Goal: Task Accomplishment & Management: Manage account settings

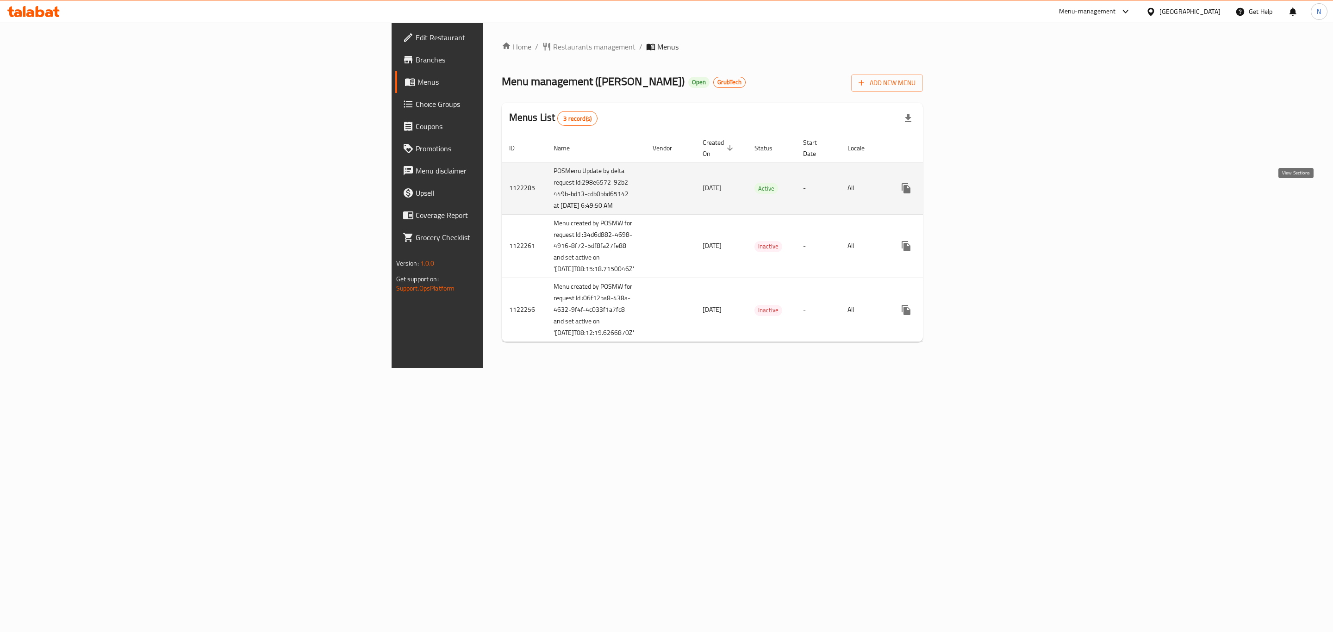
click at [882, 194] on icon "enhanced table" at bounding box center [973, 188] width 11 height 11
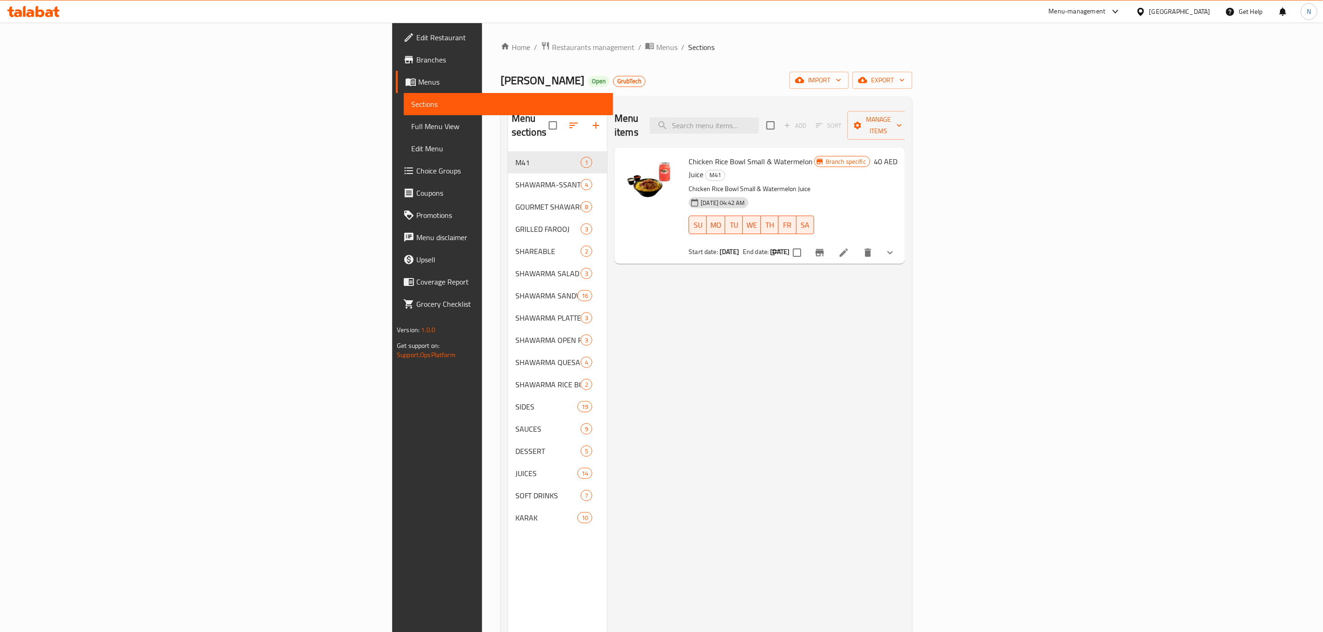
click at [404, 114] on link "Sections" at bounding box center [508, 104] width 209 height 22
click at [411, 127] on span "Full Menu View" at bounding box center [508, 126] width 194 height 11
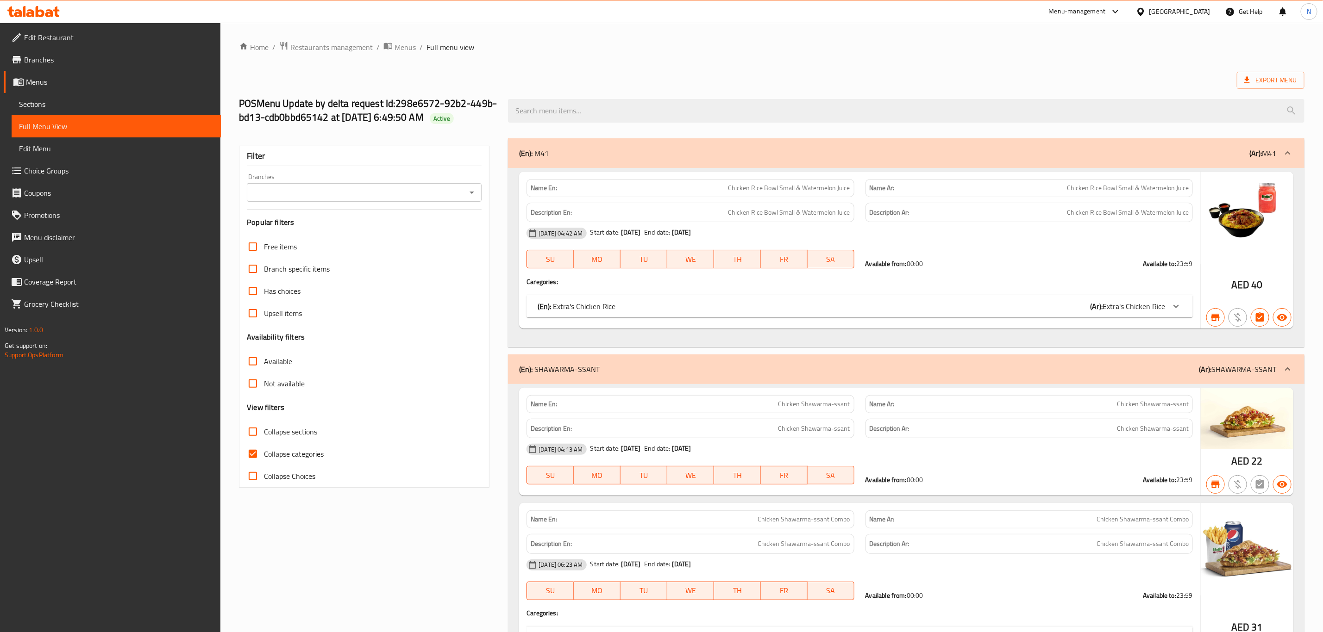
click at [329, 171] on div "Filter Branches Branches Popular filters Free items Branch specific items Has c…" at bounding box center [364, 317] width 250 height 342
click at [333, 198] on input "Branches" at bounding box center [357, 192] width 214 height 13
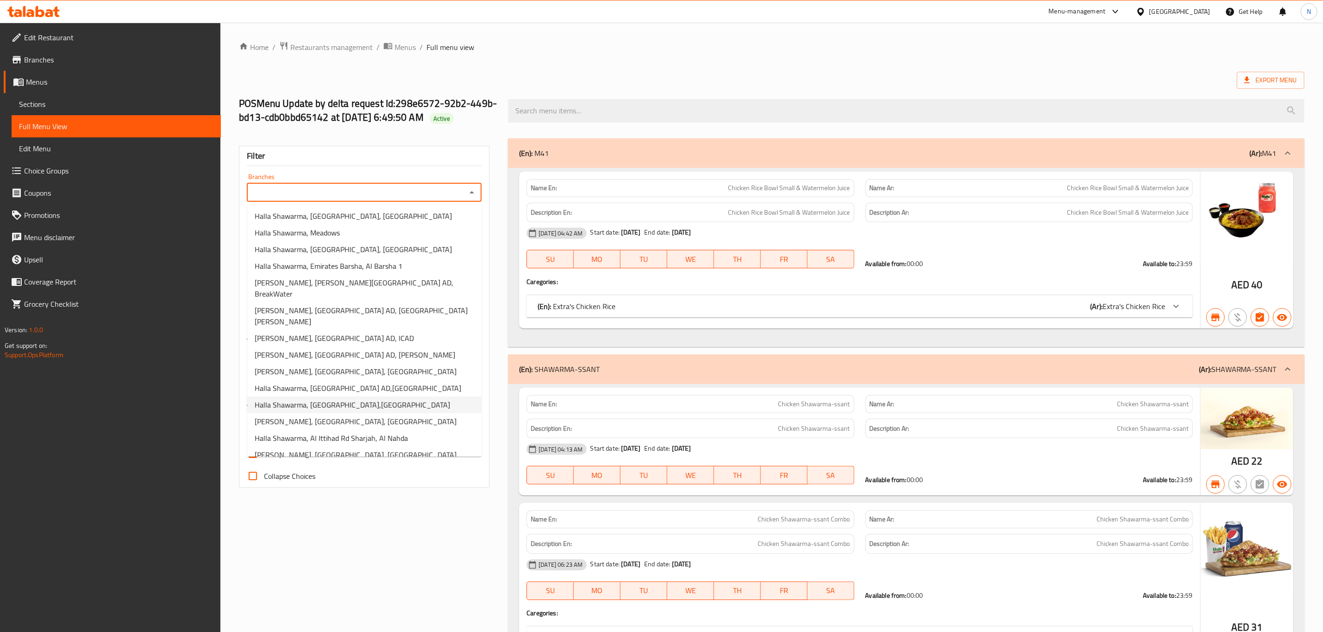
scroll to position [432, 0]
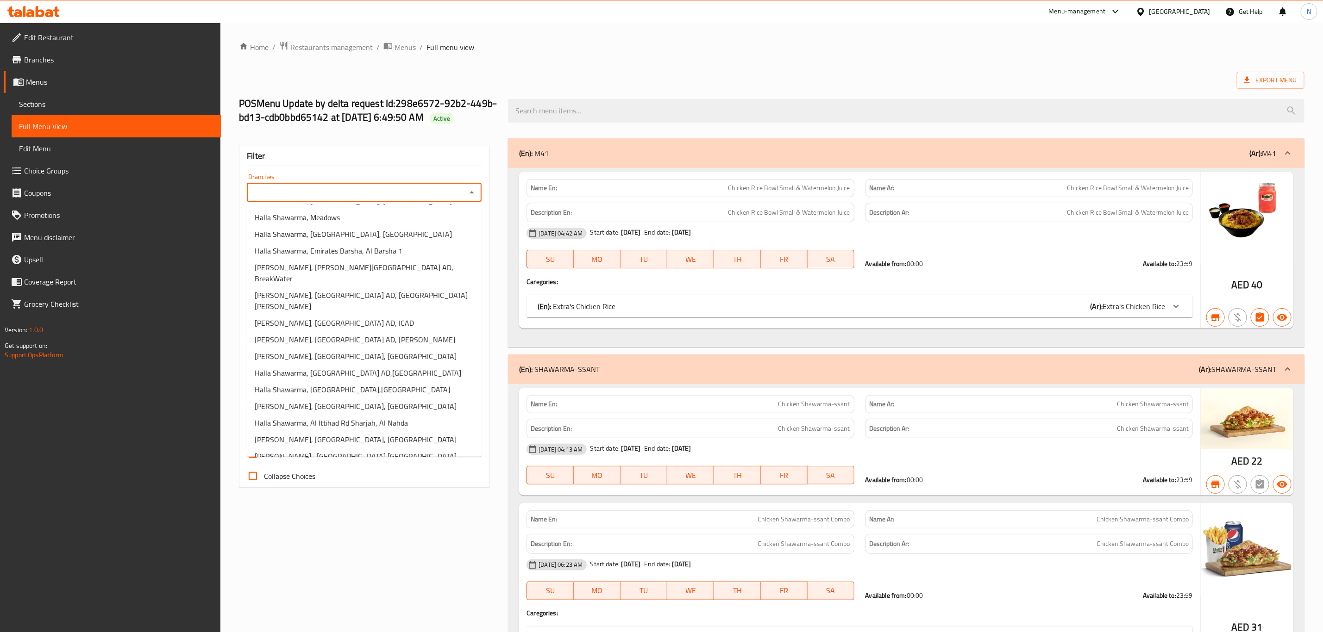
click at [364, 421] on span "Halla Shawarma, Ghurair Center, Deira" at bounding box center [356, 473] width 202 height 11
type input "Halla Shawarma, Ghurair Center, Deira"
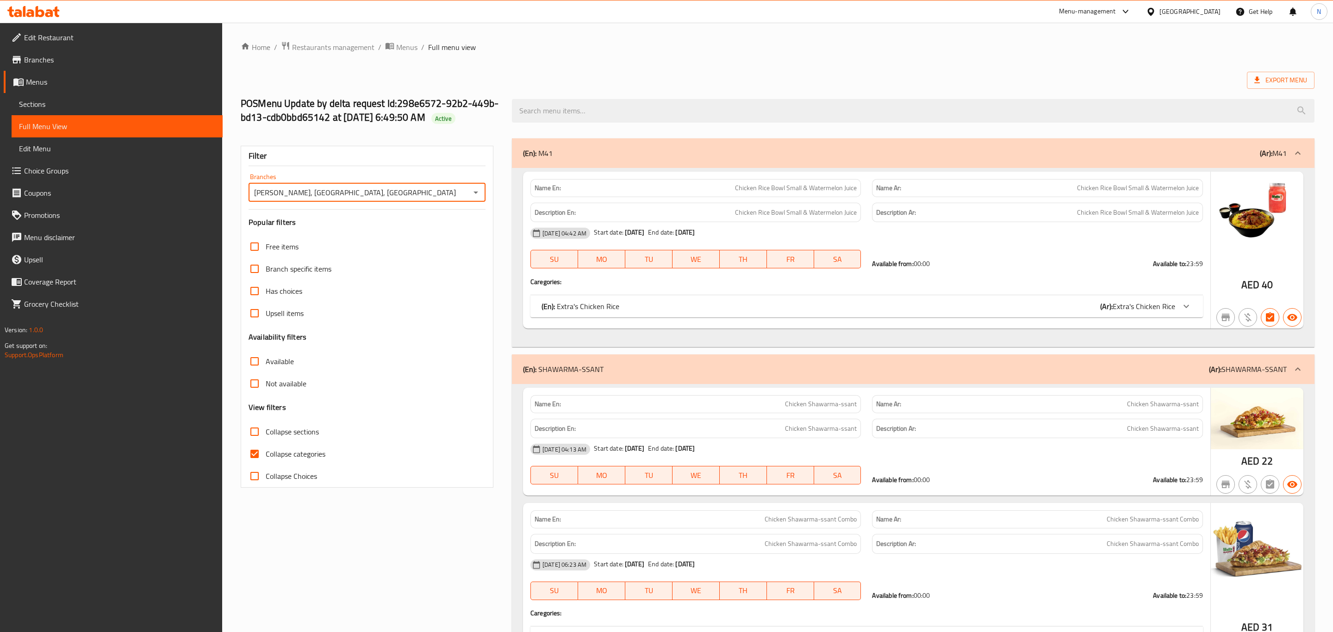
click at [271, 363] on span "Available" at bounding box center [280, 361] width 28 height 11
click at [266, 363] on input "Available" at bounding box center [255, 362] width 22 height 22
checkbox input "true"
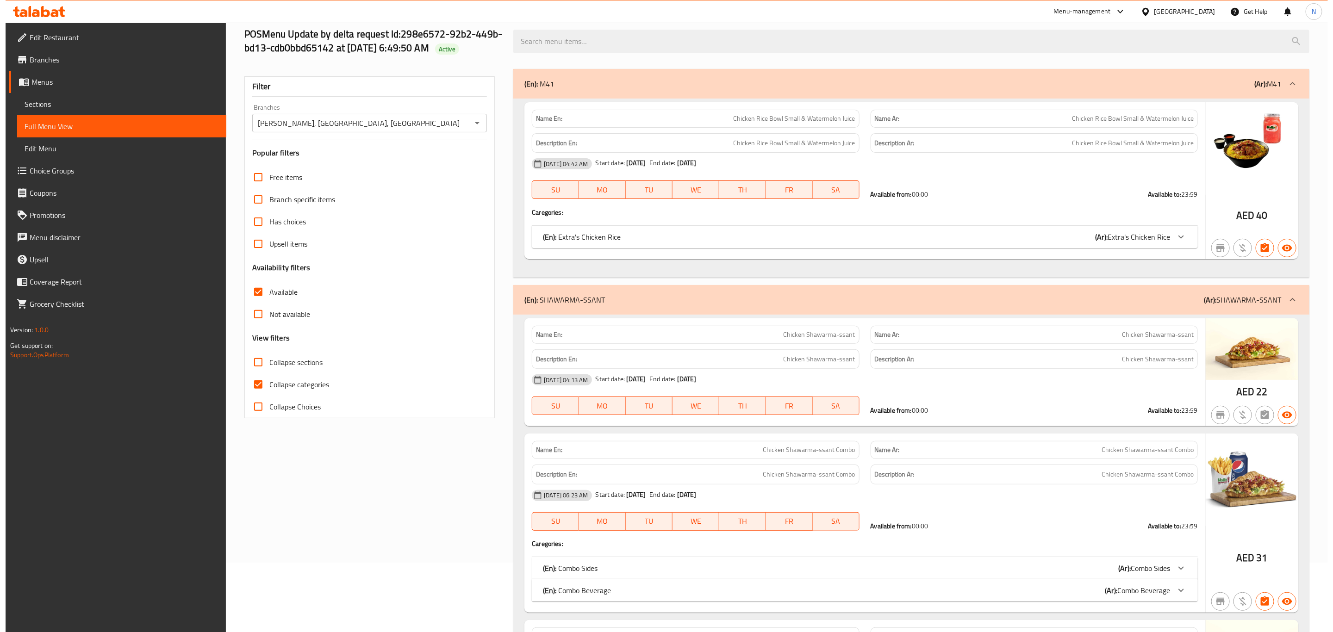
scroll to position [0, 0]
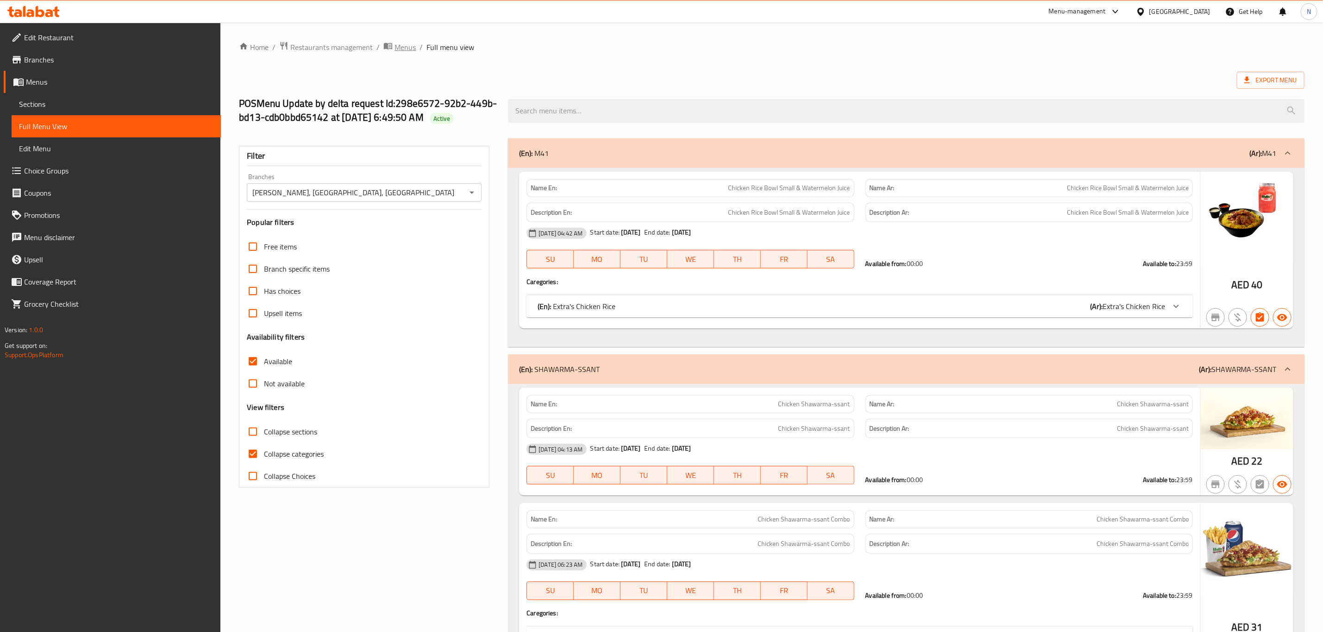
click at [410, 43] on span "Menus" at bounding box center [404, 47] width 21 height 11
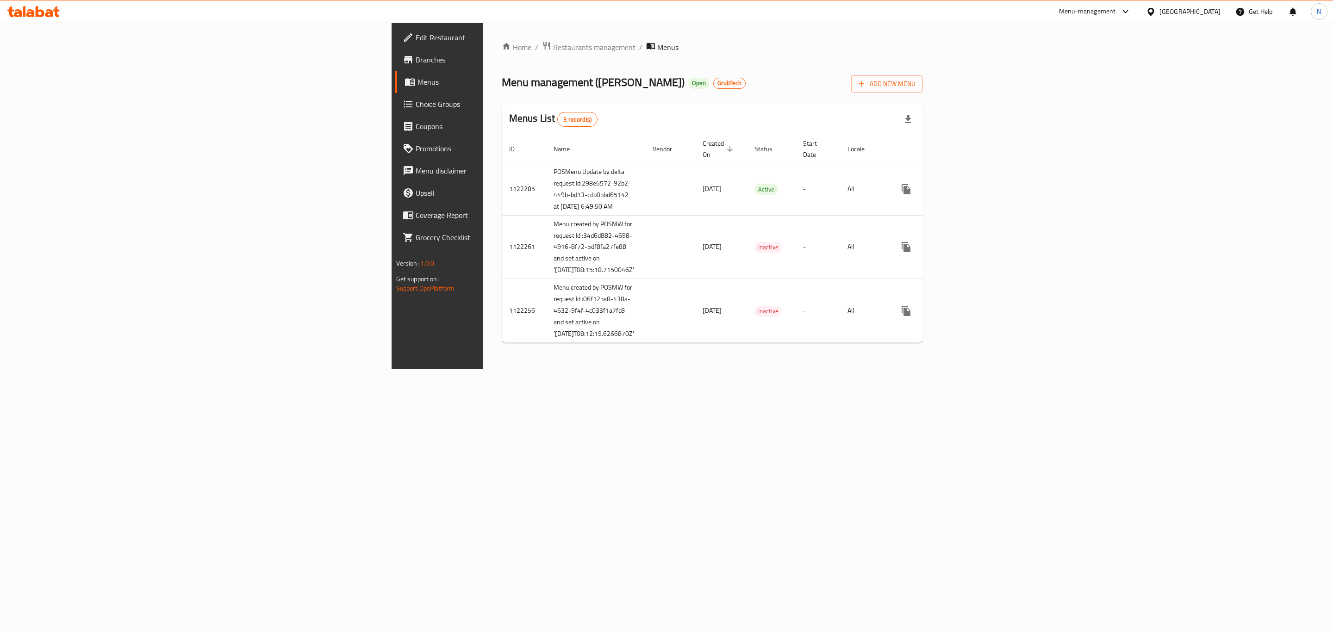
click at [395, 53] on link "Branches" at bounding box center [504, 60] width 219 height 22
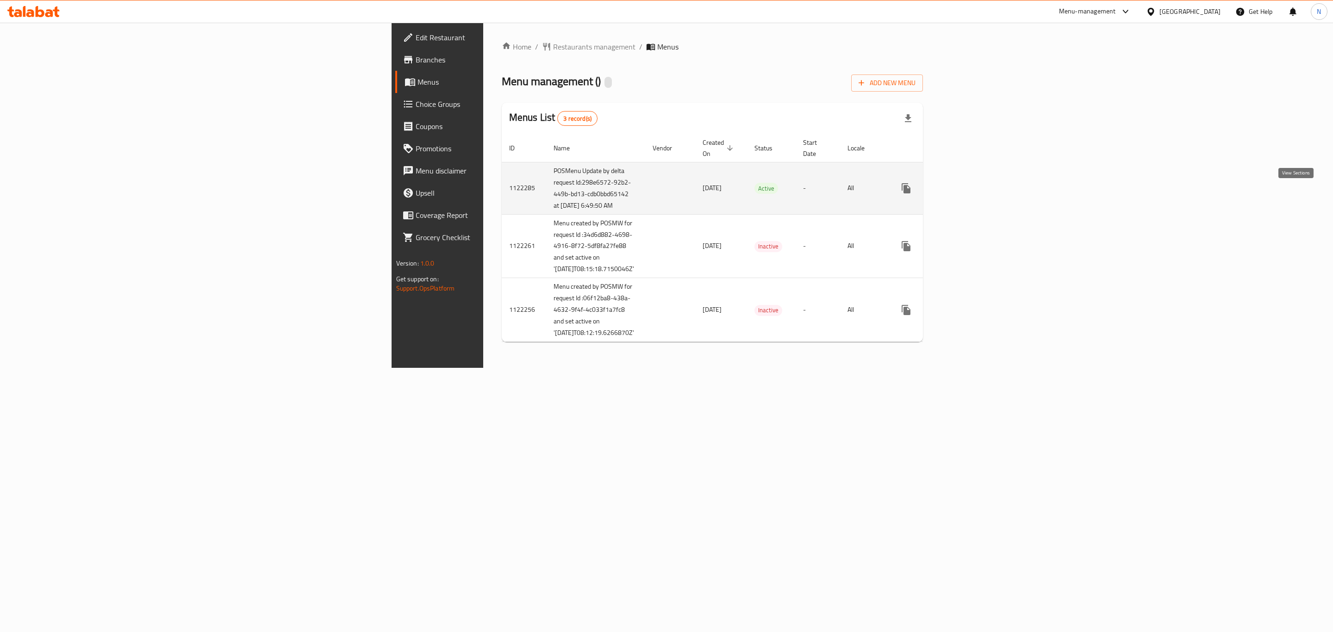
click at [979, 193] on icon "enhanced table" at bounding box center [973, 188] width 11 height 11
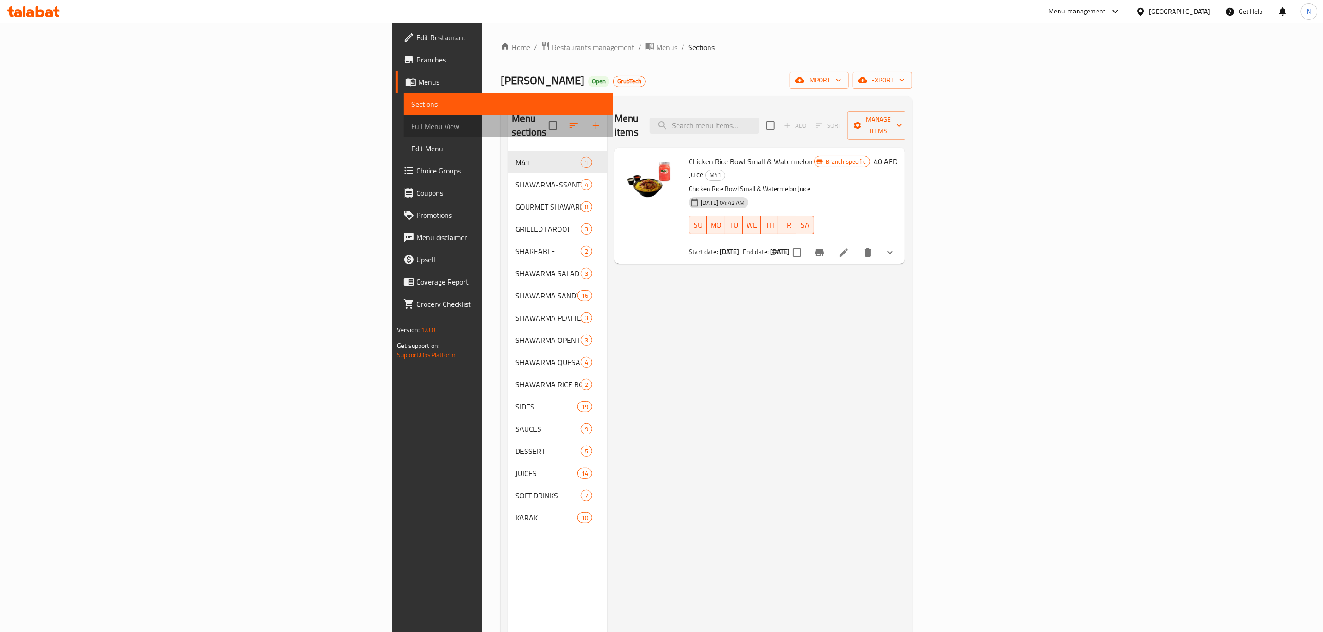
click at [411, 122] on span "Full Menu View" at bounding box center [508, 126] width 194 height 11
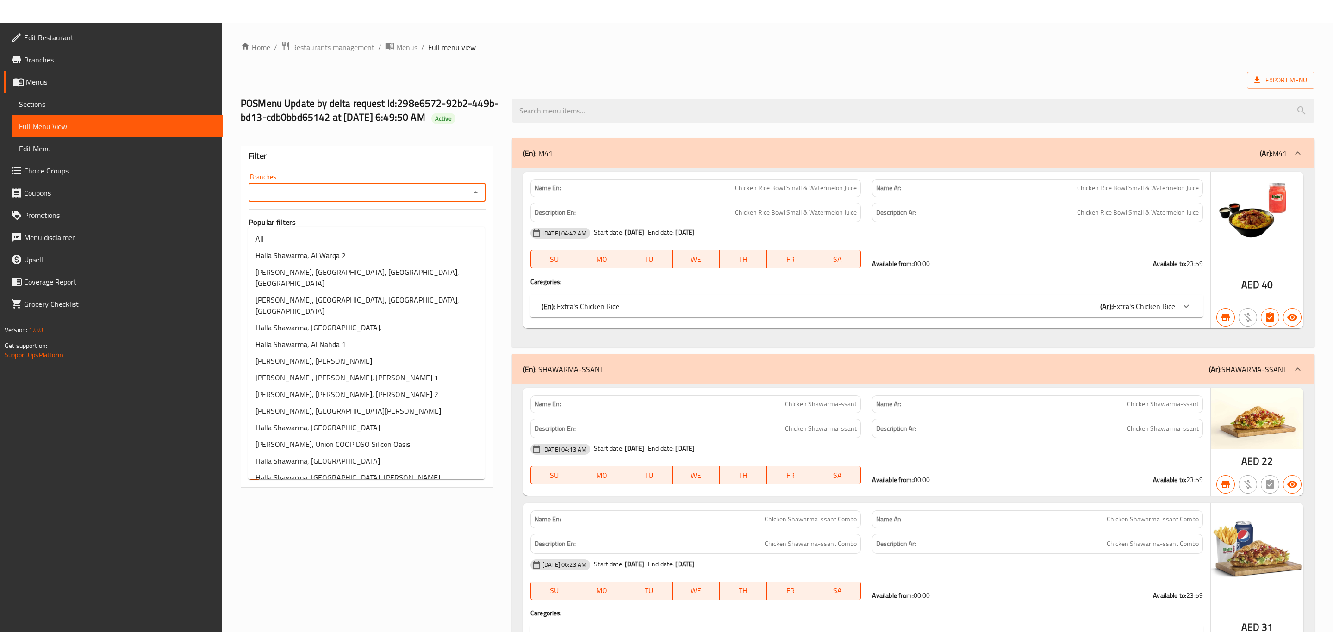
click at [426, 196] on input "Branches" at bounding box center [359, 192] width 216 height 13
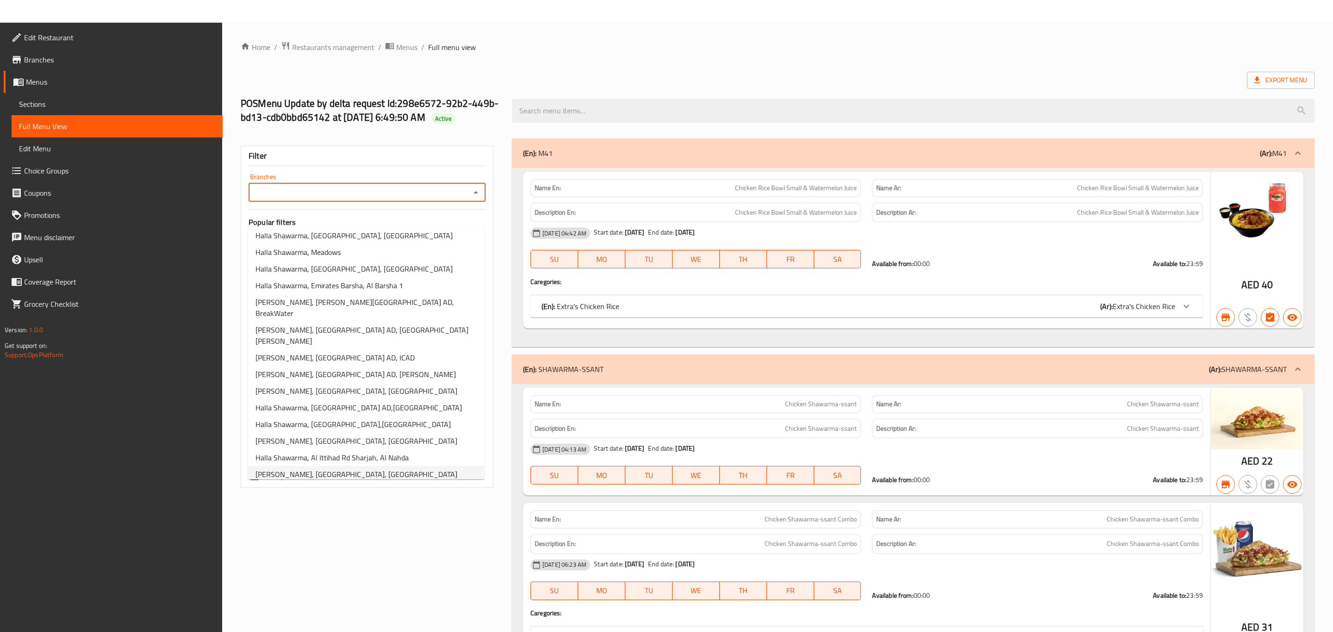
scroll to position [421, 0]
click at [364, 501] on span "[PERSON_NAME], [GEOGRAPHIC_DATA], [GEOGRAPHIC_DATA]" at bounding box center [357, 506] width 202 height 11
type input "[PERSON_NAME], [GEOGRAPHIC_DATA], [GEOGRAPHIC_DATA]"
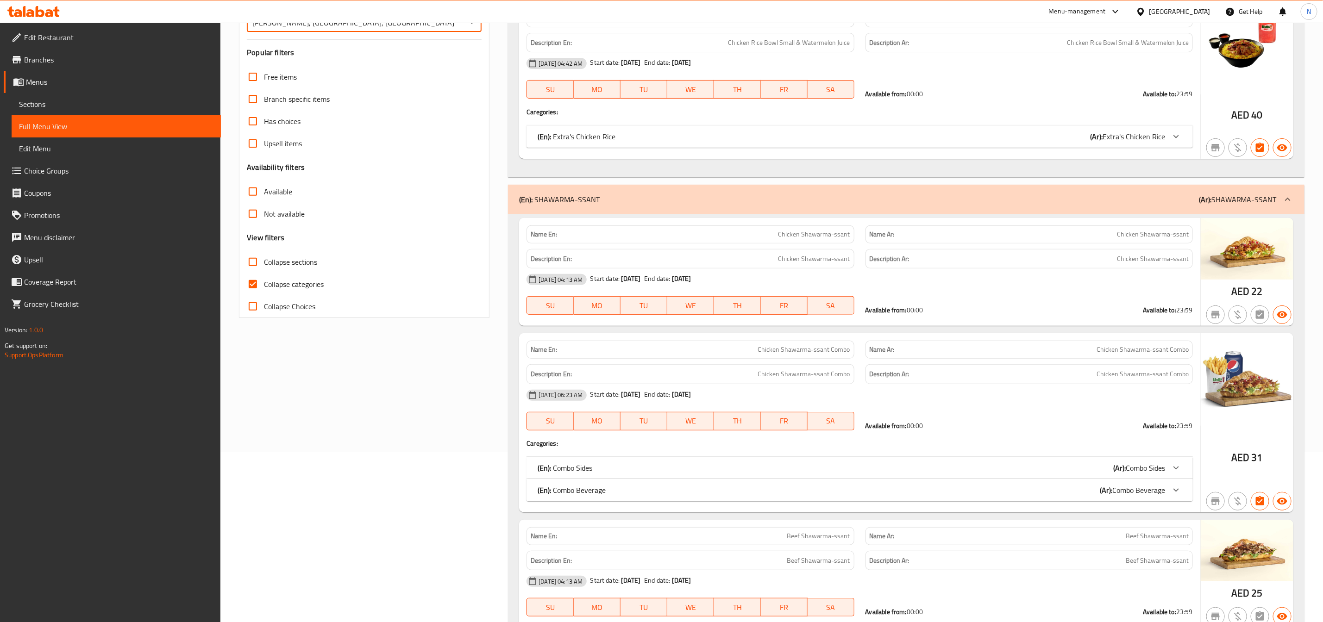
scroll to position [0, 0]
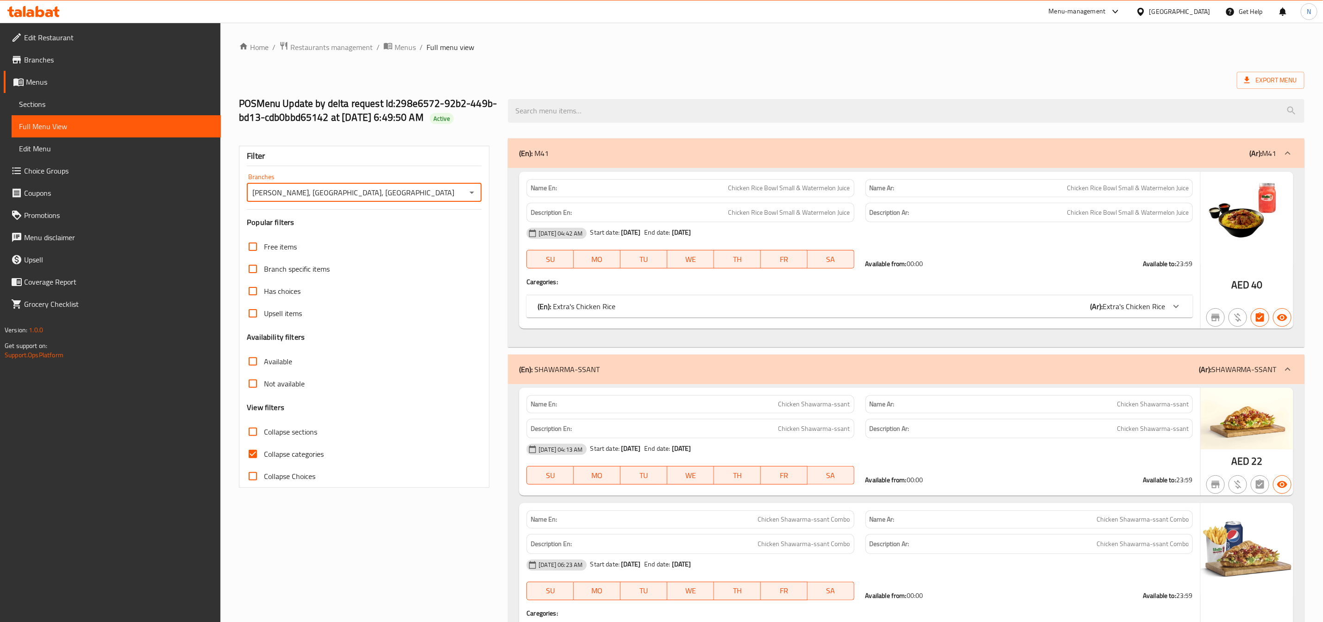
click at [107, 82] on span "Menus" at bounding box center [120, 81] width 188 height 11
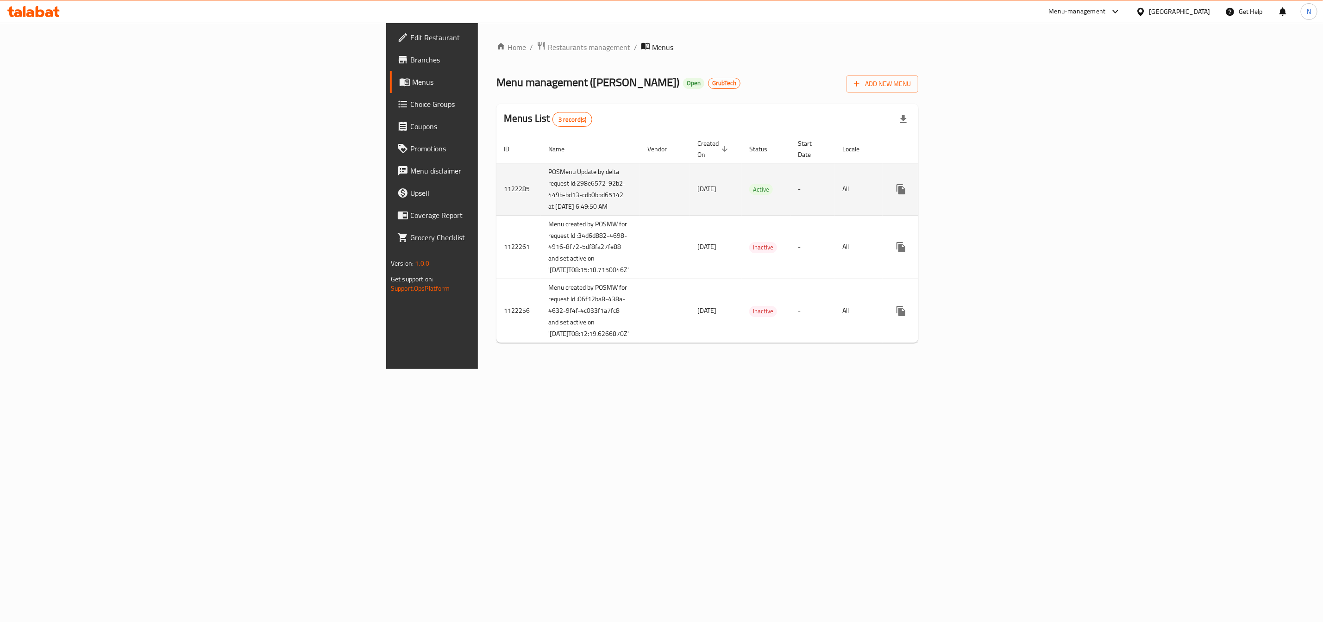
drag, startPoint x: 292, startPoint y: 186, endPoint x: 334, endPoint y: 231, distance: 61.3
click at [541, 215] on td "POSMenu Update by delta request Id:298e6572-92b2-449b-bd13-cdb0bbd65142 at 10/1…" at bounding box center [590, 189] width 99 height 52
copy td "Id:298e6572-92b2-449b-bd13-cdb0bbd65142 at 10/10/2025 6:49:50 AM"
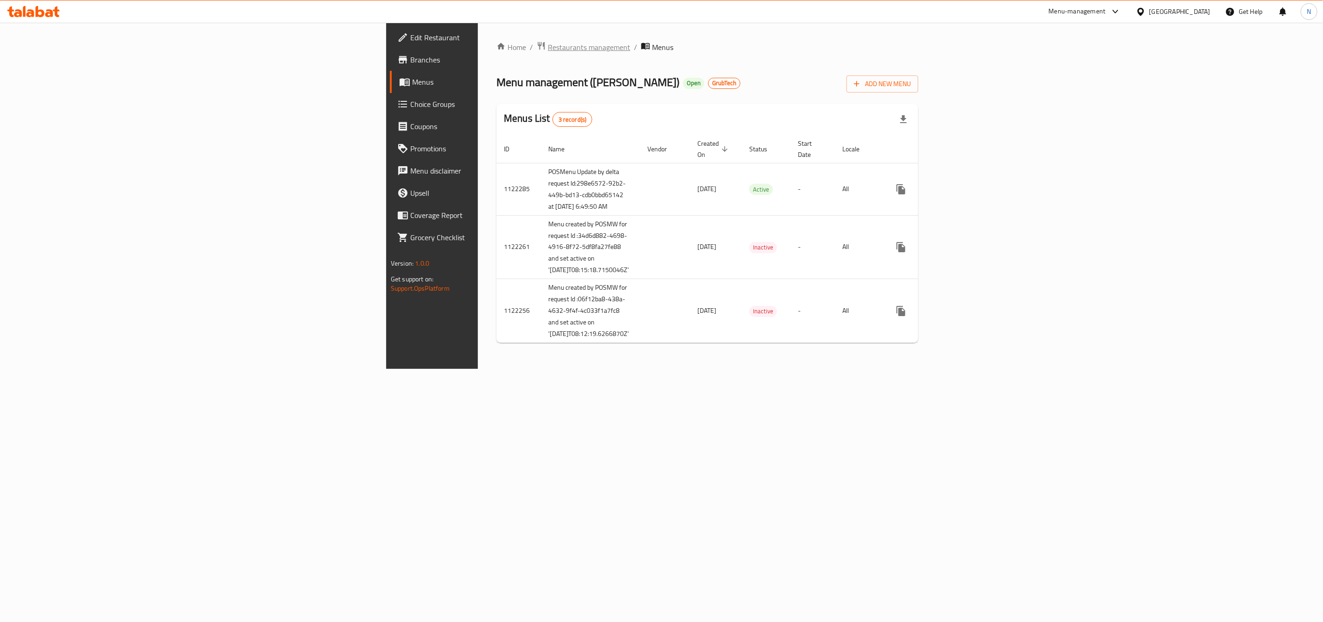
click at [548, 42] on span "Restaurants management" at bounding box center [589, 47] width 82 height 11
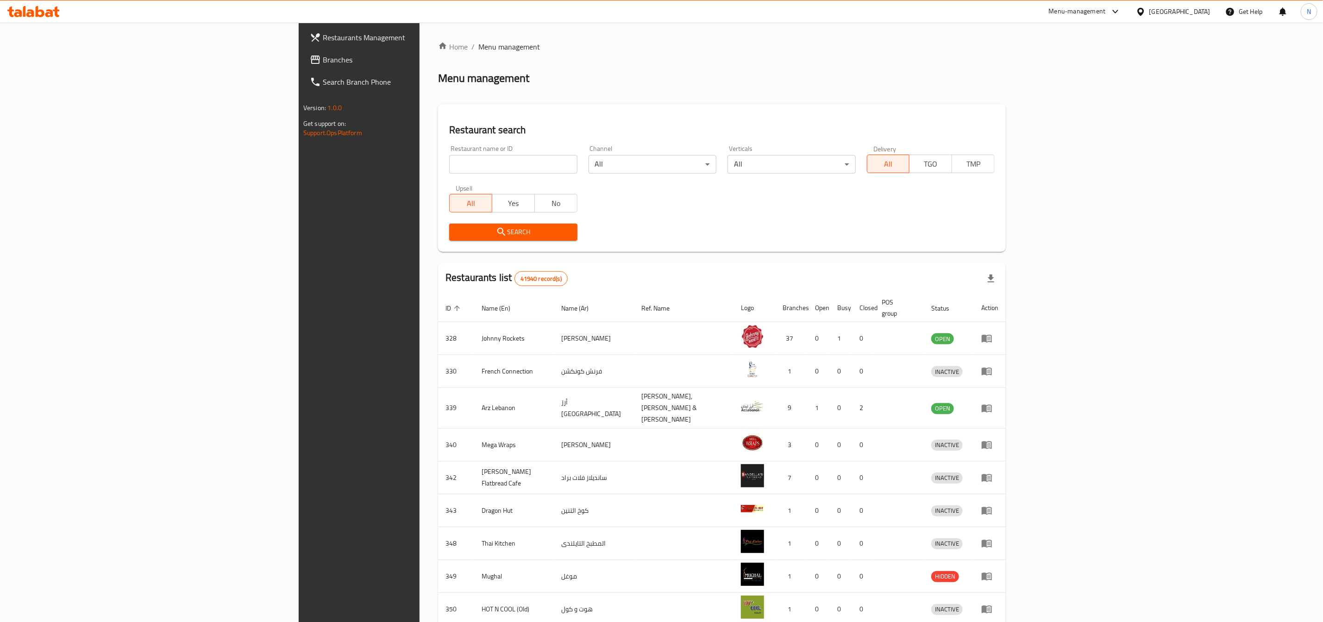
drag, startPoint x: 406, startPoint y: 170, endPoint x: 400, endPoint y: 169, distance: 6.2
click at [449, 170] on input "search" at bounding box center [513, 164] width 128 height 19
click at [302, 52] on link "Branches" at bounding box center [410, 60] width 217 height 22
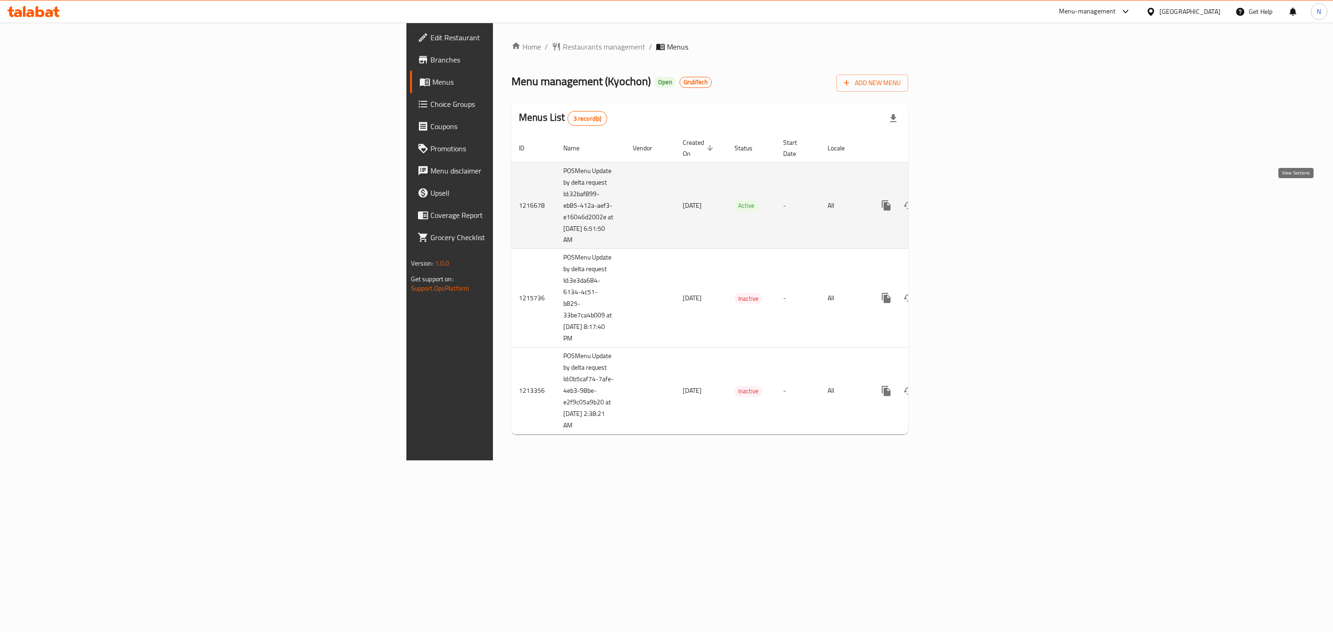
click at [964, 194] on link "enhanced table" at bounding box center [953, 205] width 22 height 22
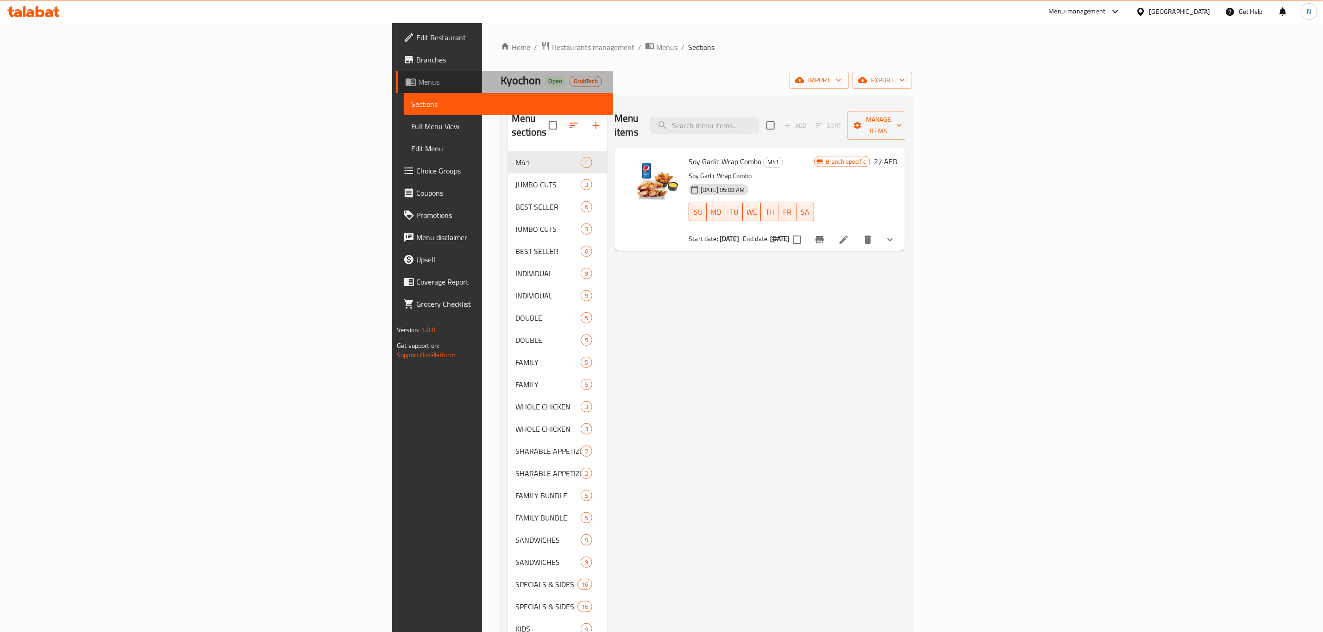
click at [418, 82] on span "Menus" at bounding box center [512, 81] width 188 height 11
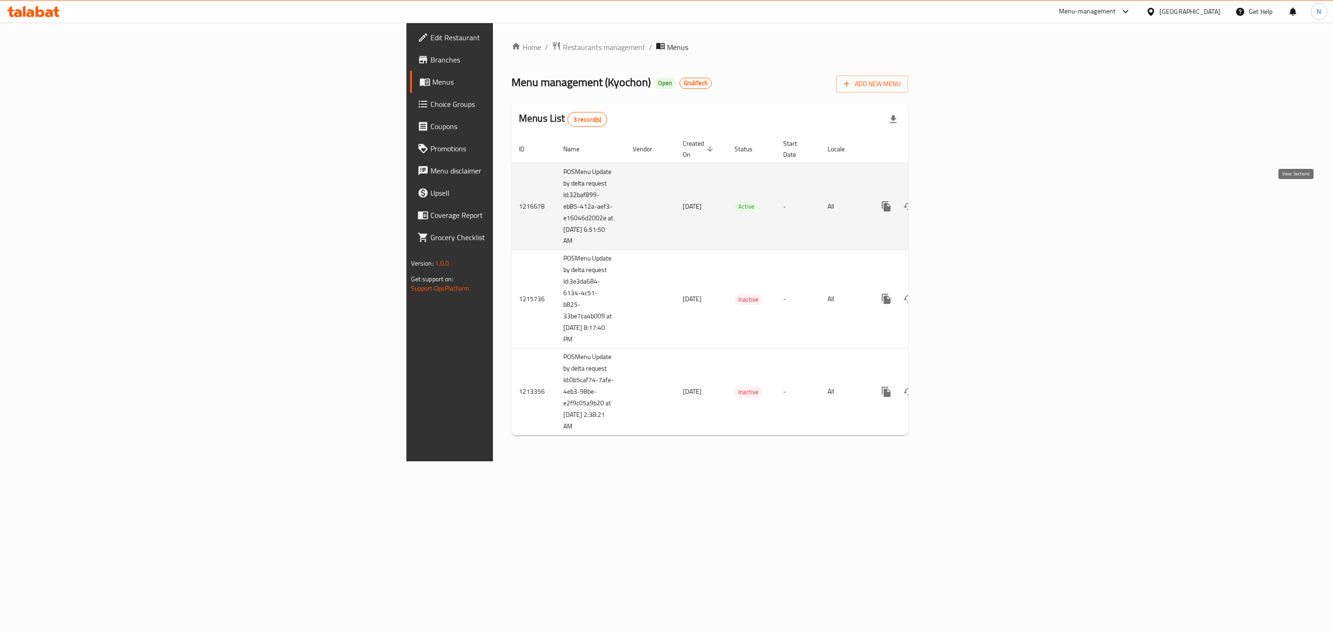
click at [964, 195] on link "enhanced table" at bounding box center [953, 206] width 22 height 22
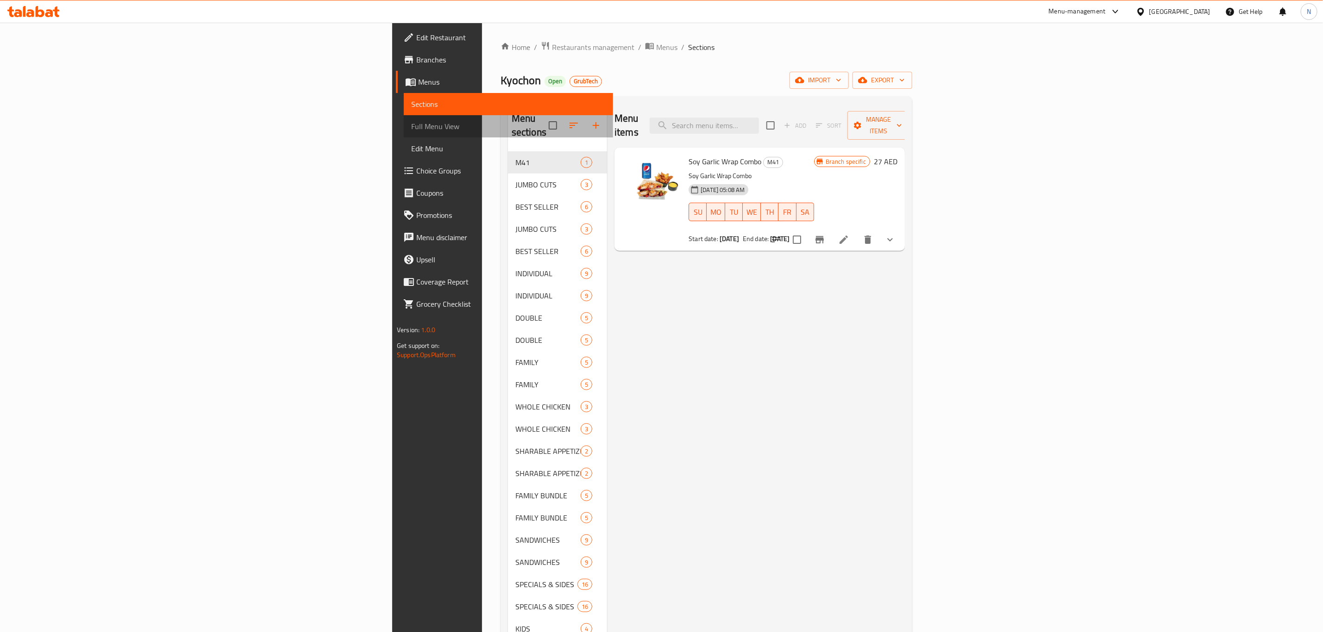
click at [411, 130] on span "Full Menu View" at bounding box center [508, 126] width 194 height 11
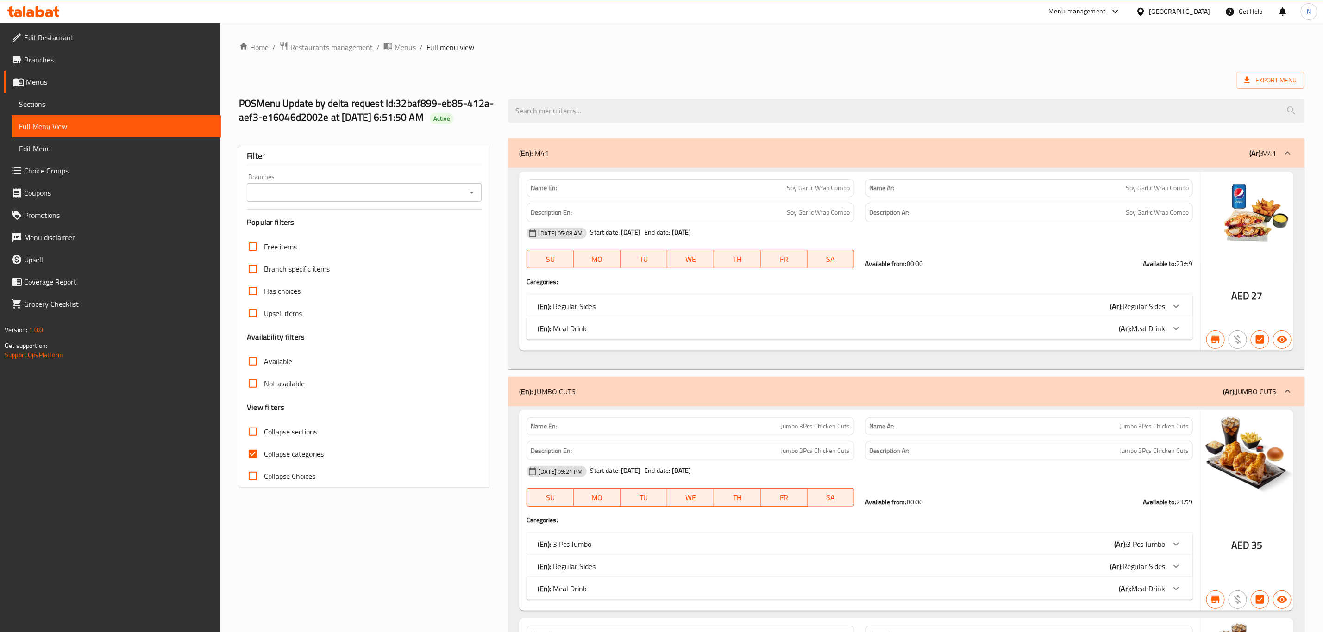
click at [304, 188] on input "Branches" at bounding box center [357, 192] width 214 height 13
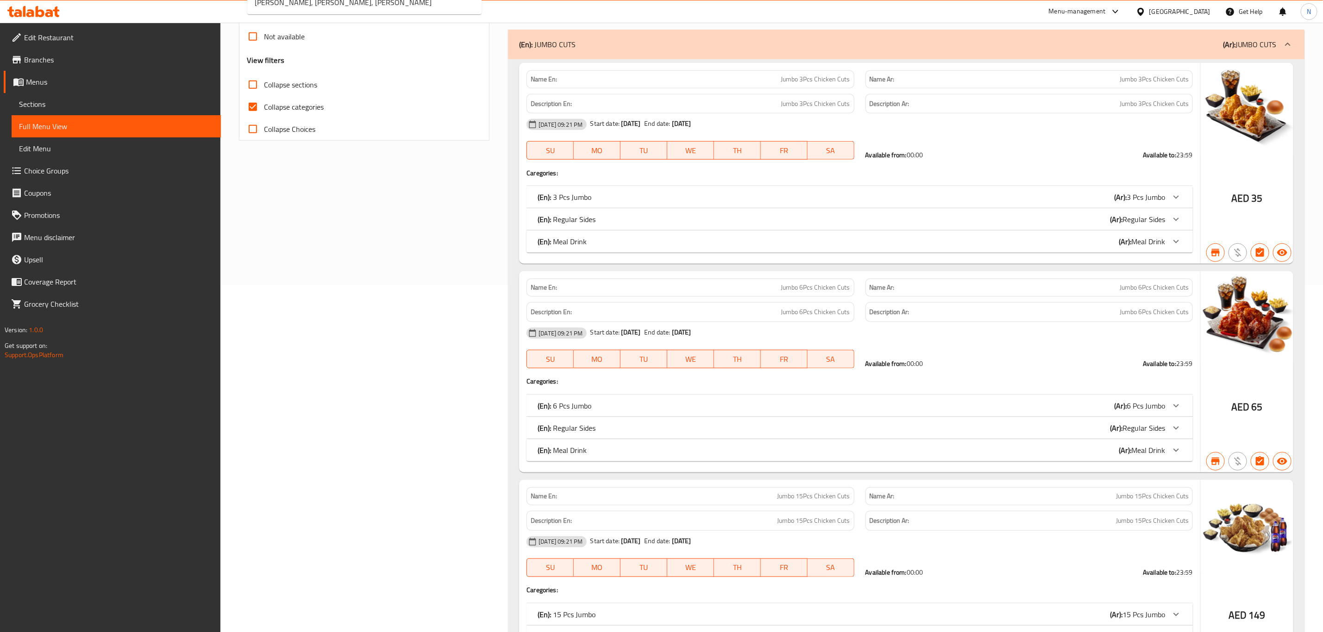
scroll to position [139, 0]
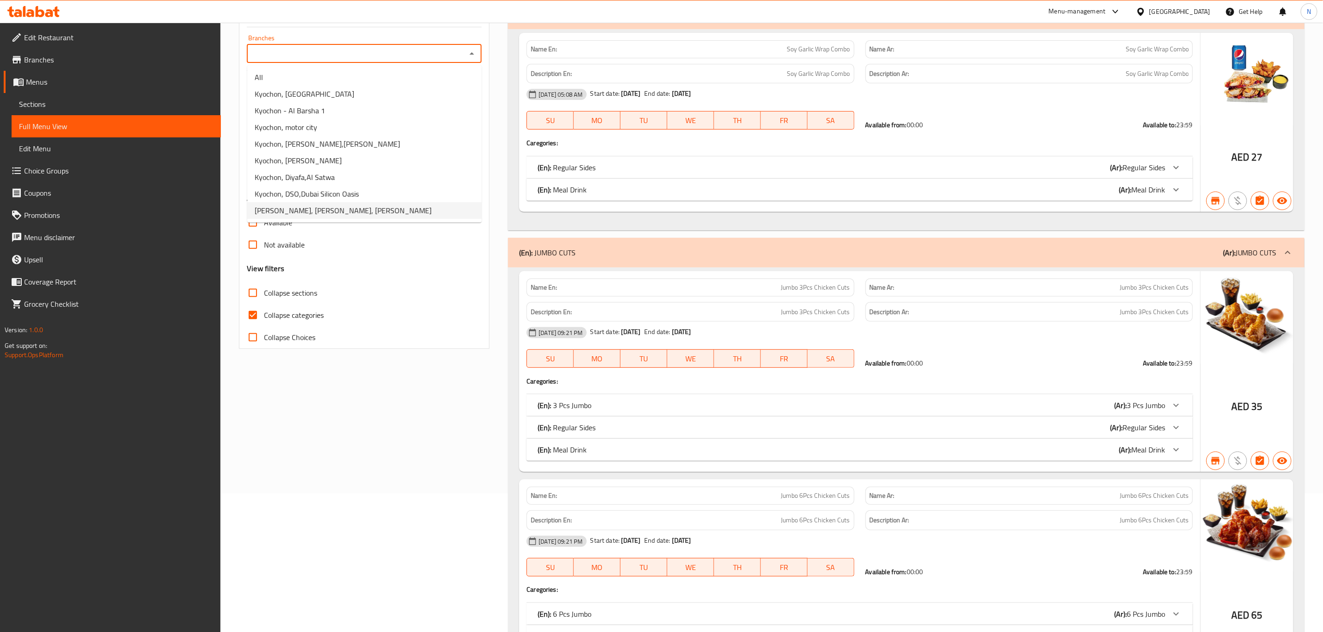
click at [356, 204] on li "Kyochon, Al Ghurair, Al Rigga" at bounding box center [364, 210] width 234 height 17
type input "Kyochon, Al Ghurair, Al Rigga"
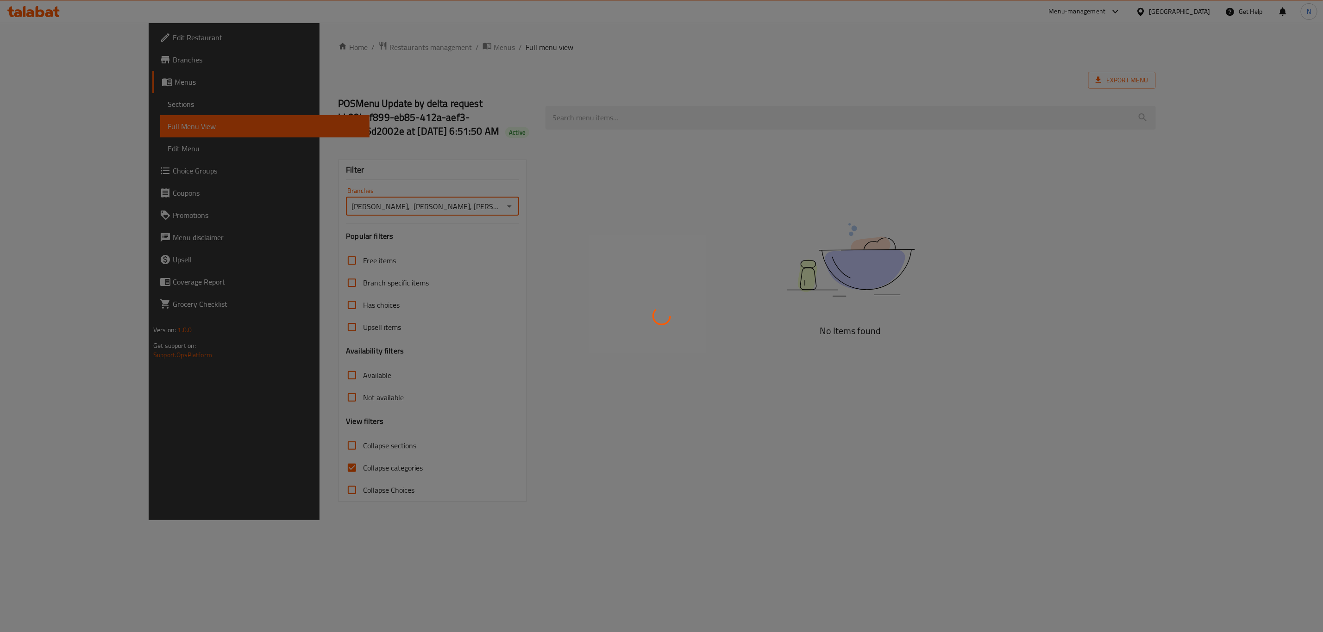
scroll to position [0, 0]
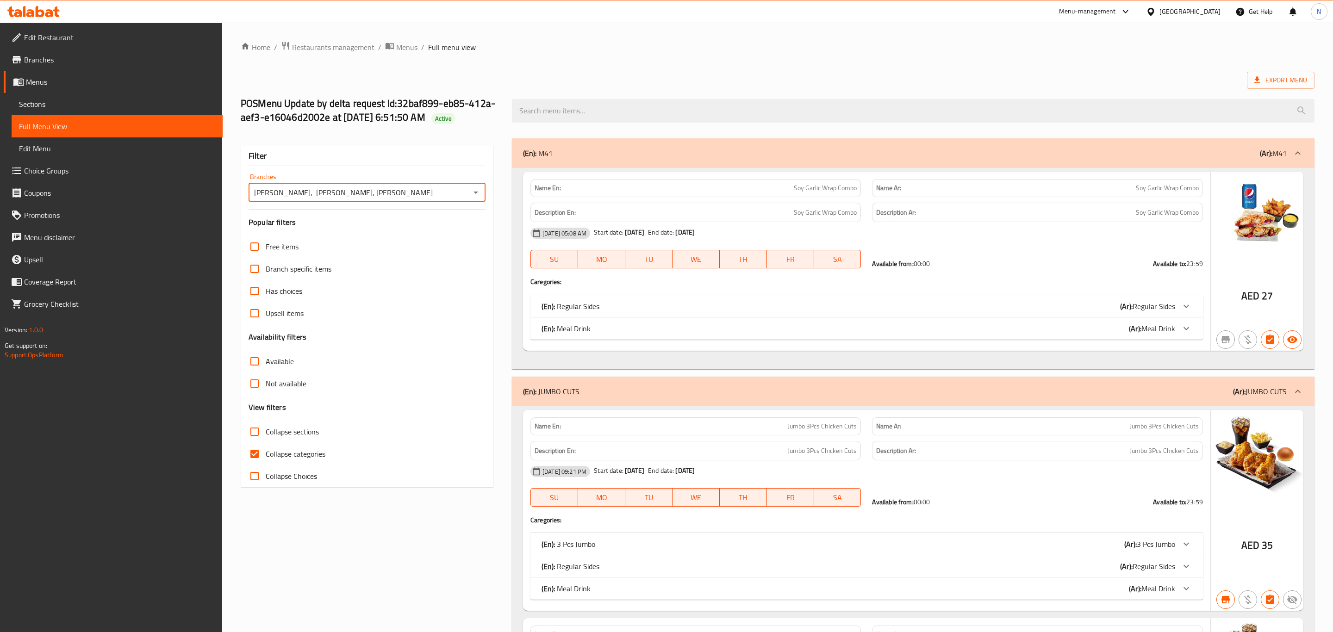
click at [251, 361] on input "Available" at bounding box center [255, 362] width 22 height 22
checkbox input "true"
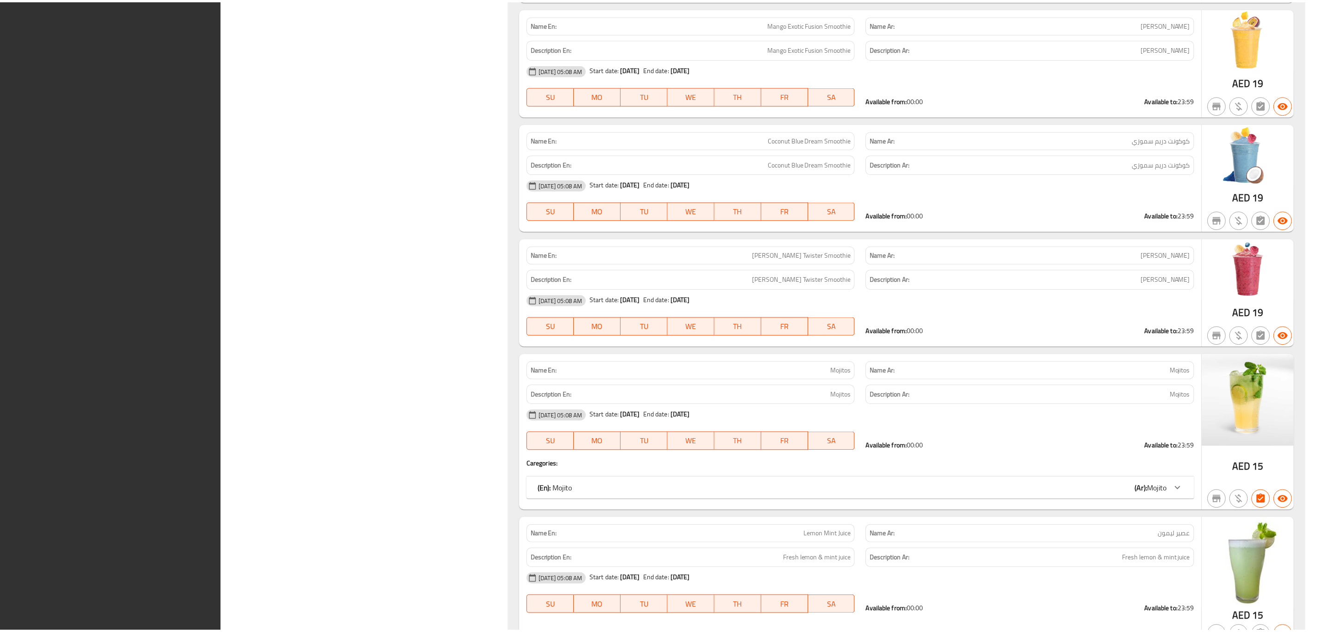
scroll to position [15090, 0]
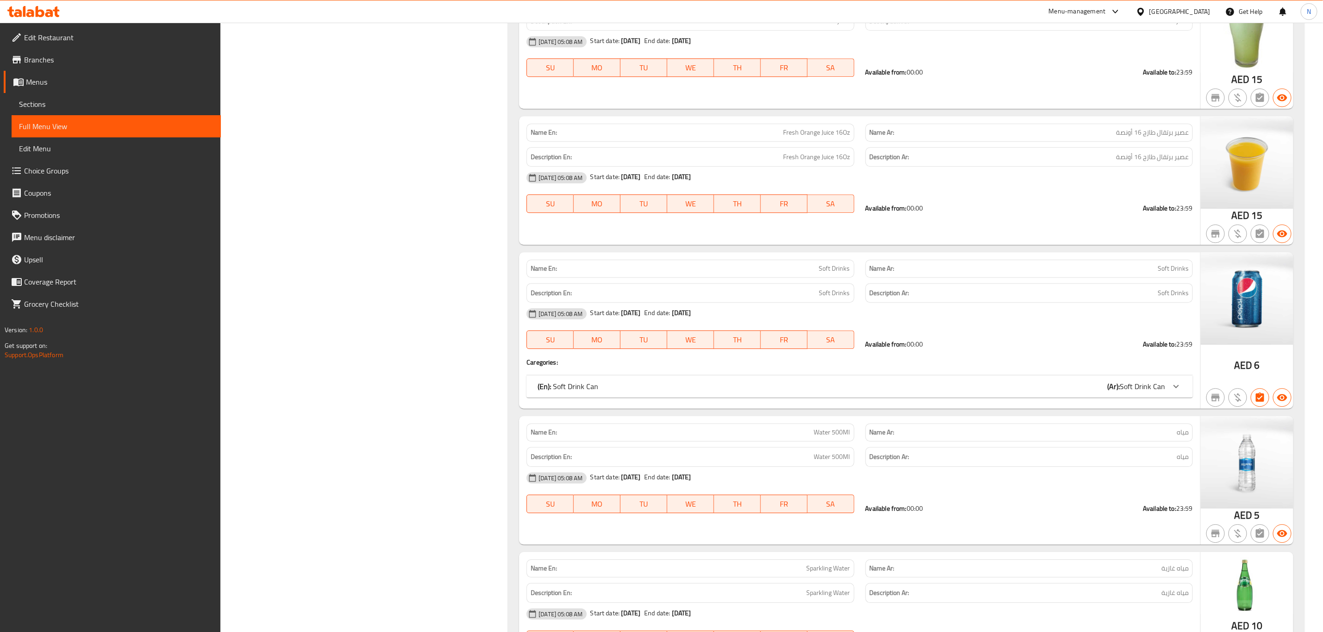
click at [125, 35] on span "Edit Restaurant" at bounding box center [118, 37] width 189 height 11
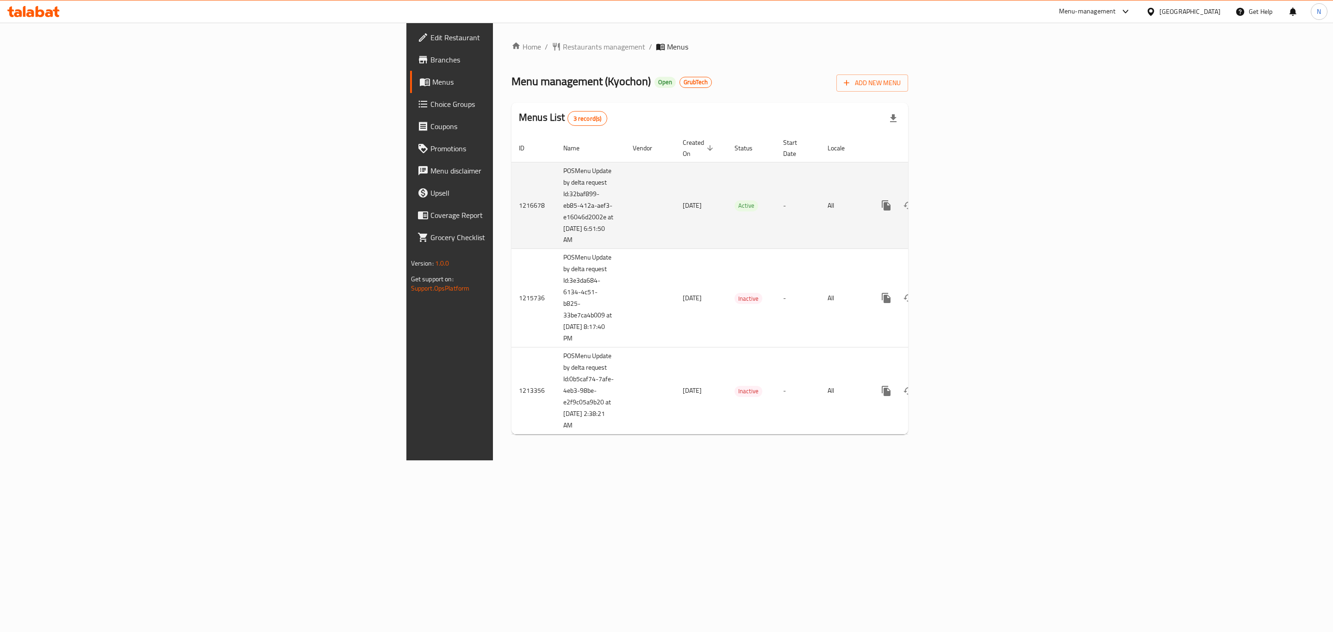
drag, startPoint x: 289, startPoint y: 186, endPoint x: 341, endPoint y: 228, distance: 66.5
click at [556, 228] on td "POSMenu Update by delta request Id:32baf899-eb85-412a-aef3-e16046d2002e at 10/1…" at bounding box center [590, 205] width 69 height 87
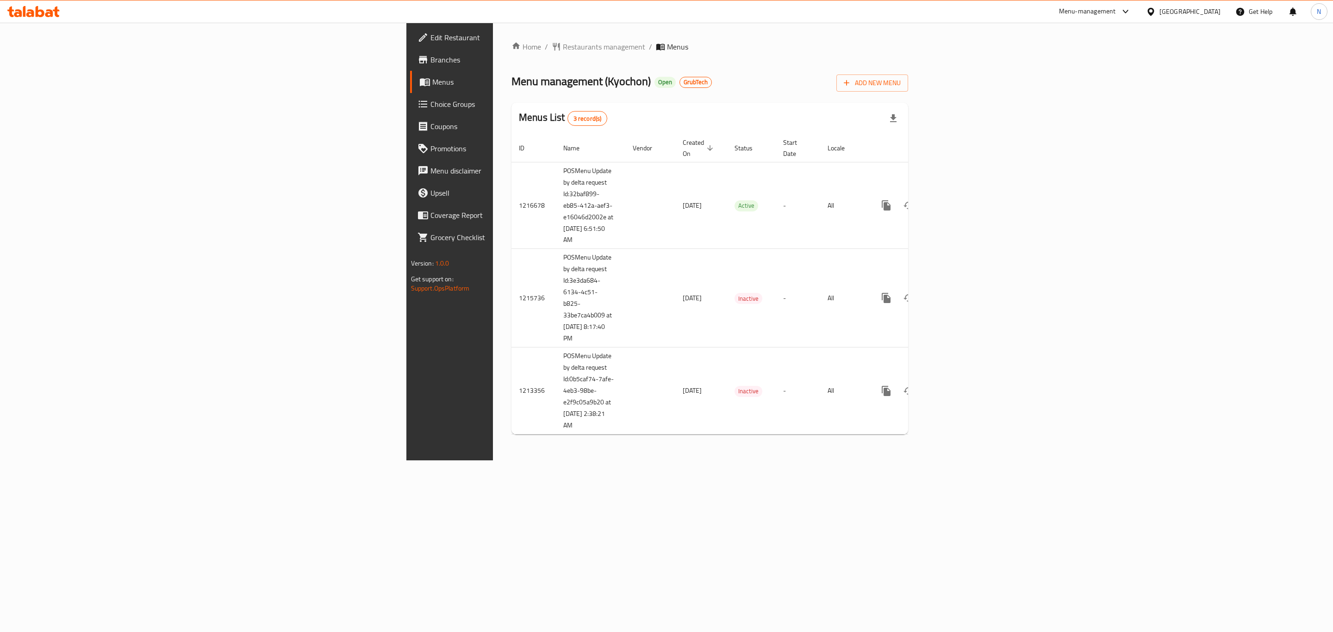
copy td "Id:32baf899-eb85-412a-aef3-e16046d2002e at 10/10/2025 6:51:50 AM"
click at [563, 41] on span "Restaurants management" at bounding box center [604, 46] width 82 height 11
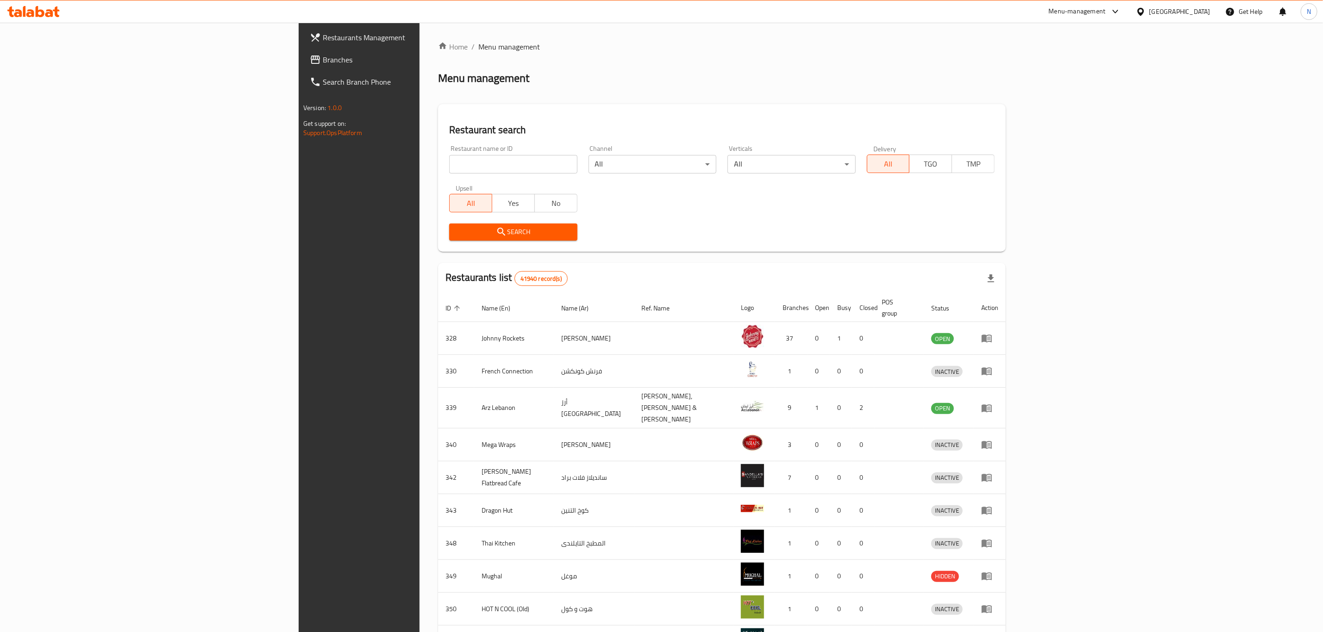
click at [323, 63] on span "Branches" at bounding box center [417, 59] width 189 height 11
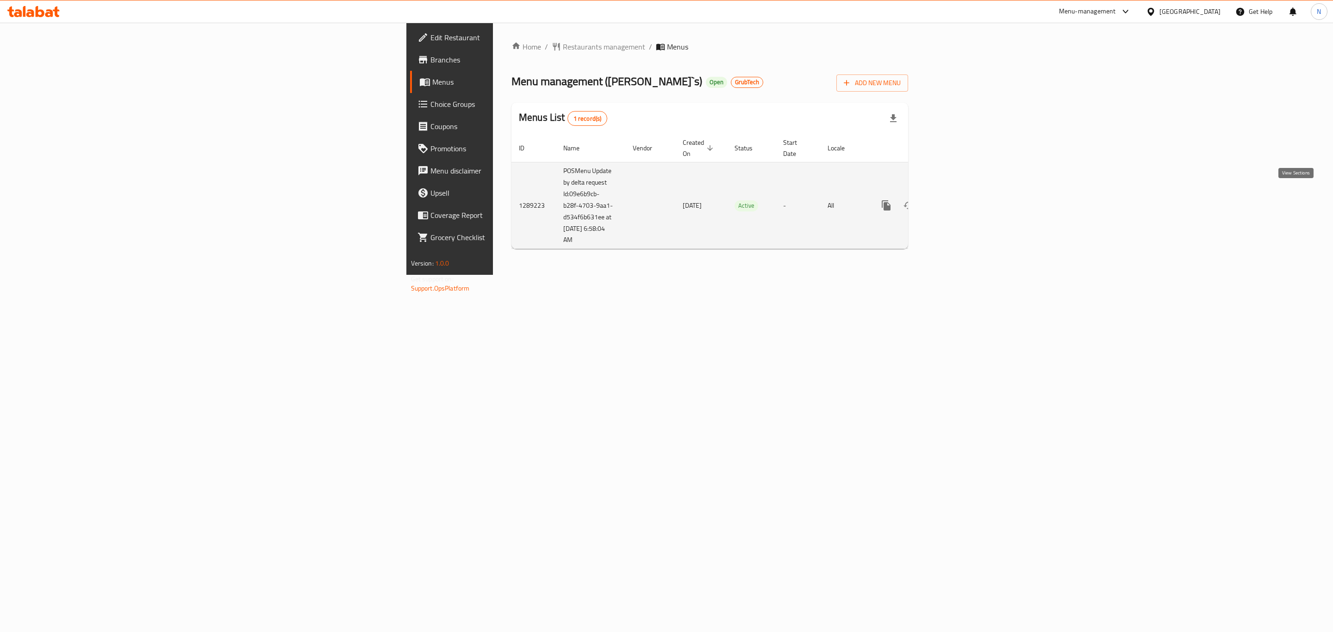
click at [964, 194] on link "enhanced table" at bounding box center [953, 205] width 22 height 22
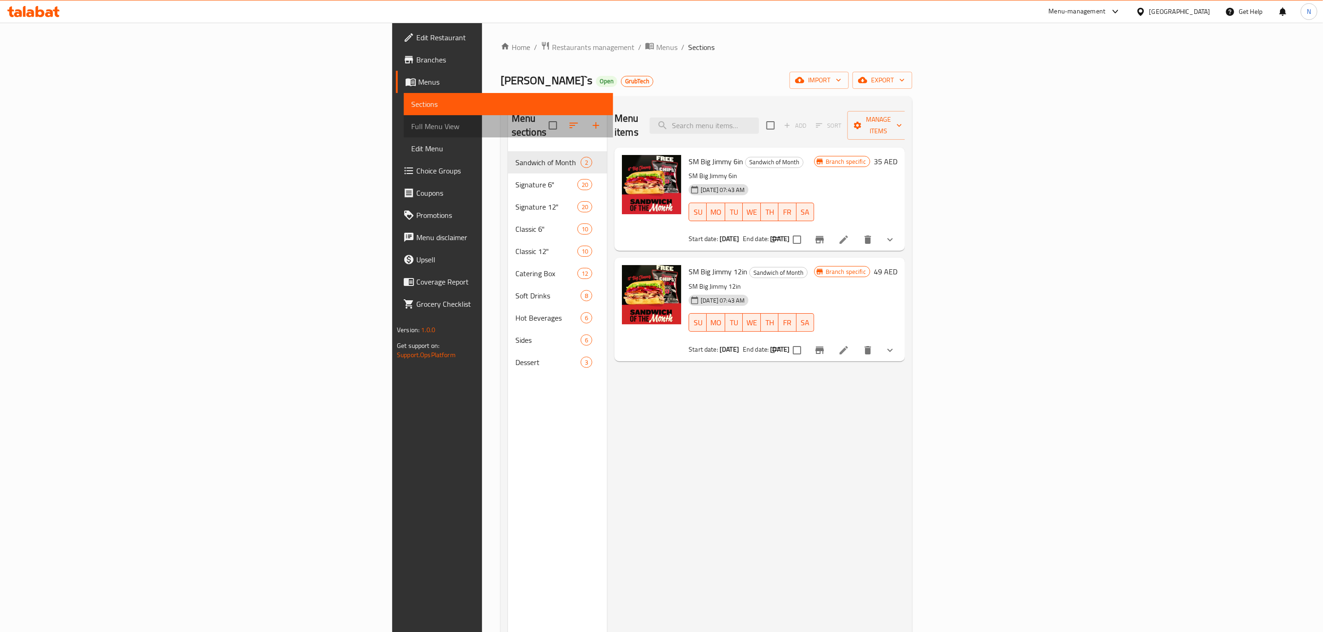
click at [404, 117] on link "Full Menu View" at bounding box center [508, 126] width 209 height 22
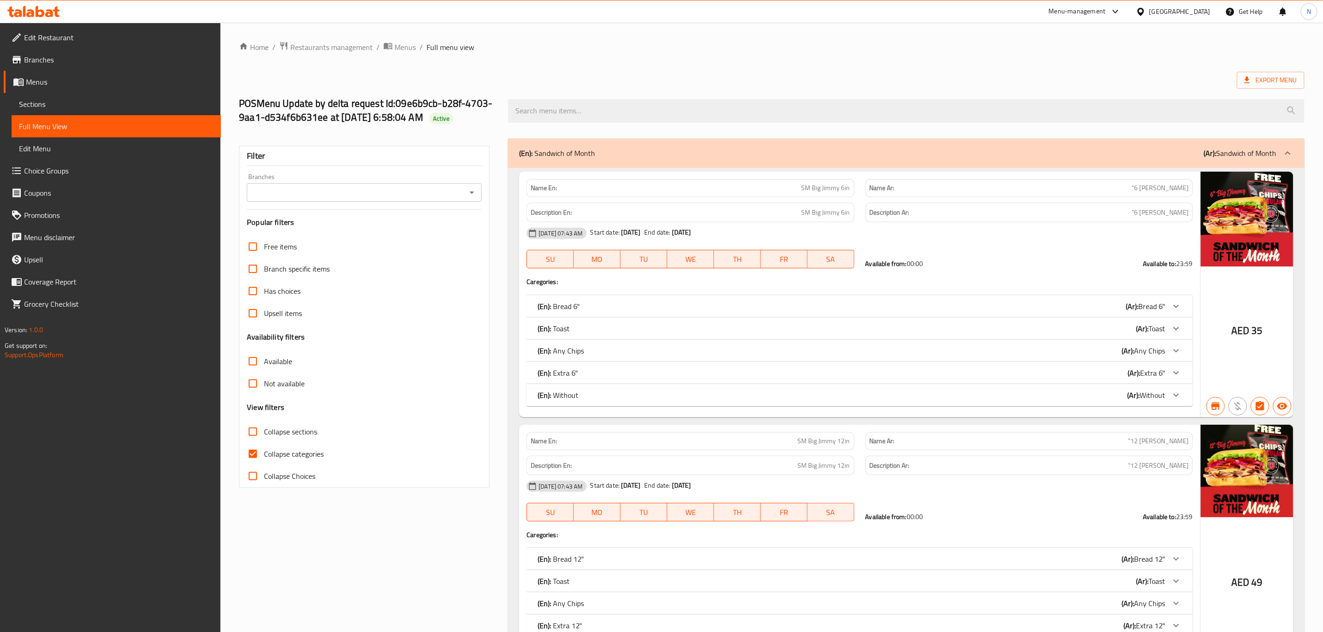
click at [456, 190] on input "Branches" at bounding box center [357, 192] width 214 height 13
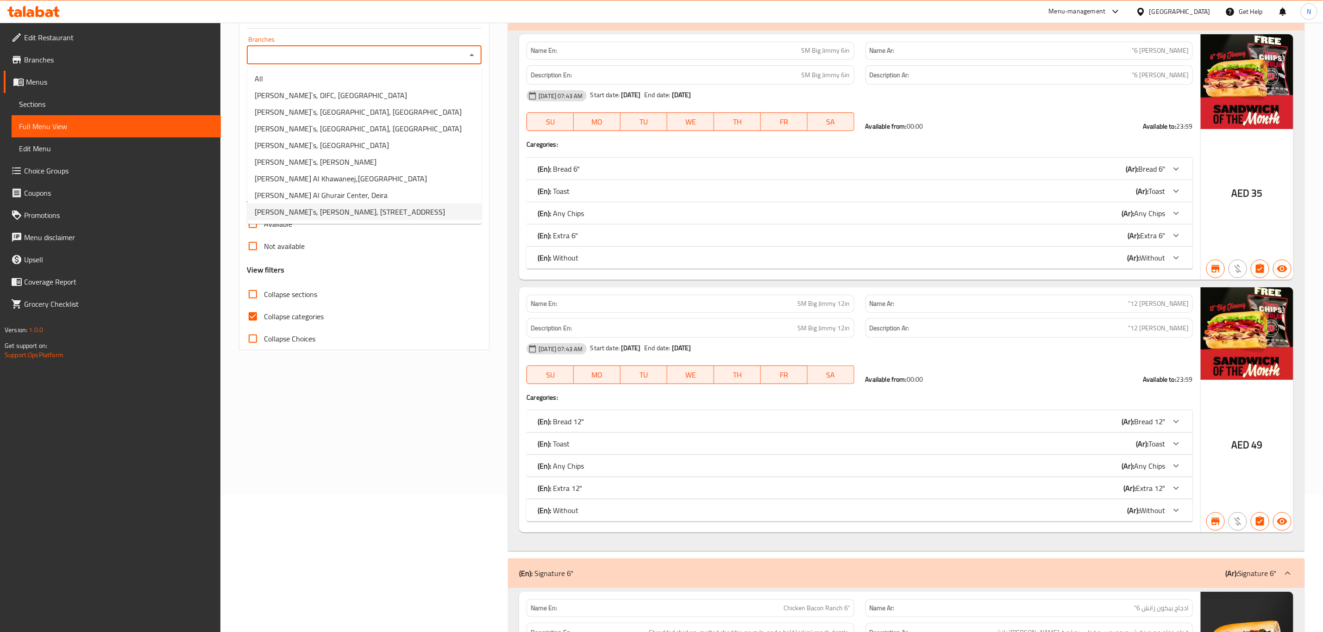
scroll to position [139, 0]
click at [382, 194] on li "Jimmy John`s Al Ghurair Center, Deira" at bounding box center [364, 194] width 234 height 17
type input "Jimmy John`s Al Ghurair Center, Deira"
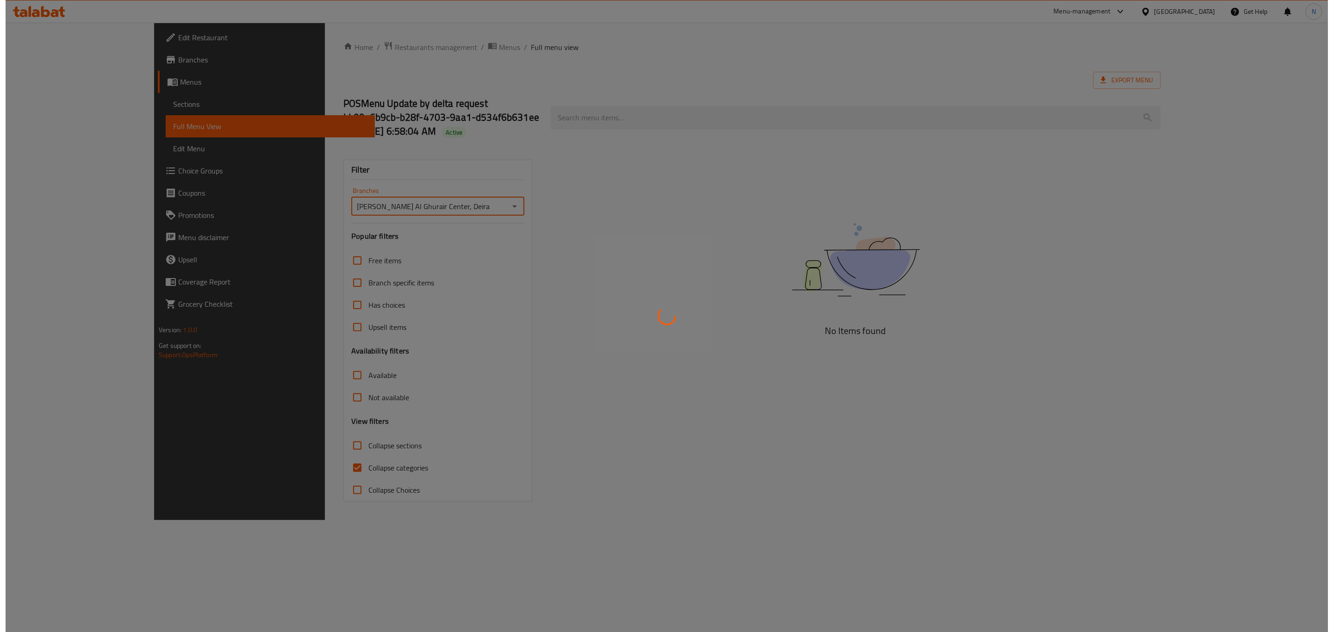
scroll to position [0, 0]
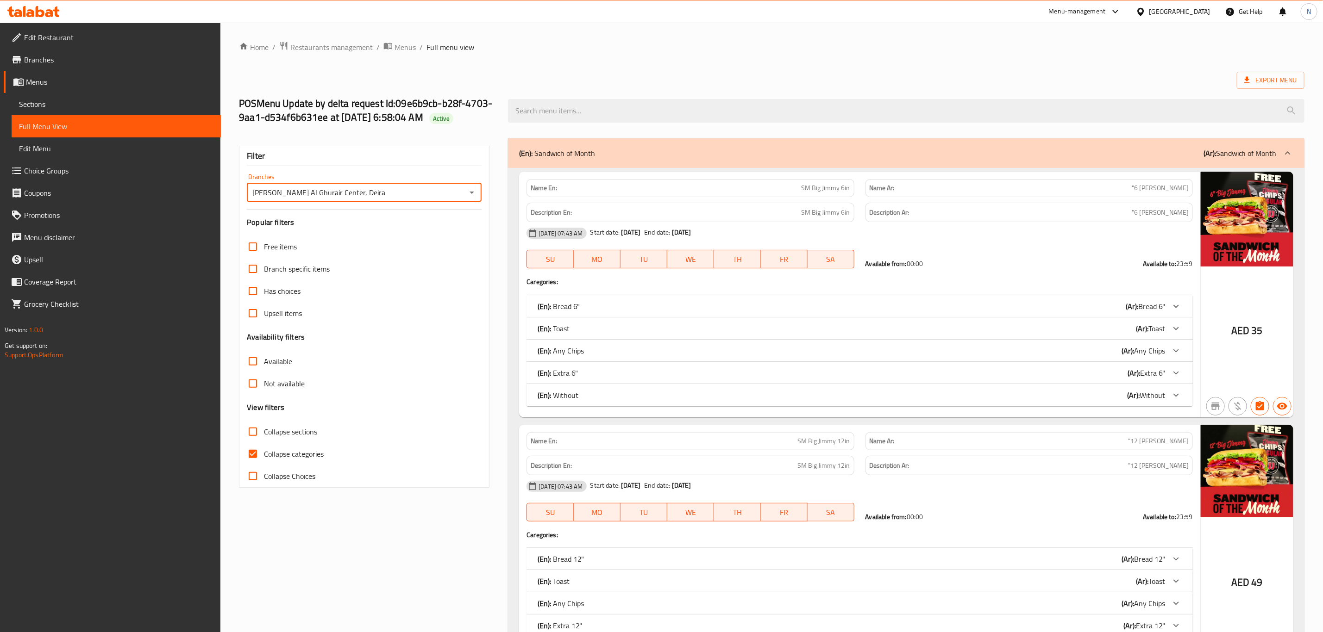
click at [253, 362] on input "Available" at bounding box center [253, 362] width 22 height 22
checkbox input "true"
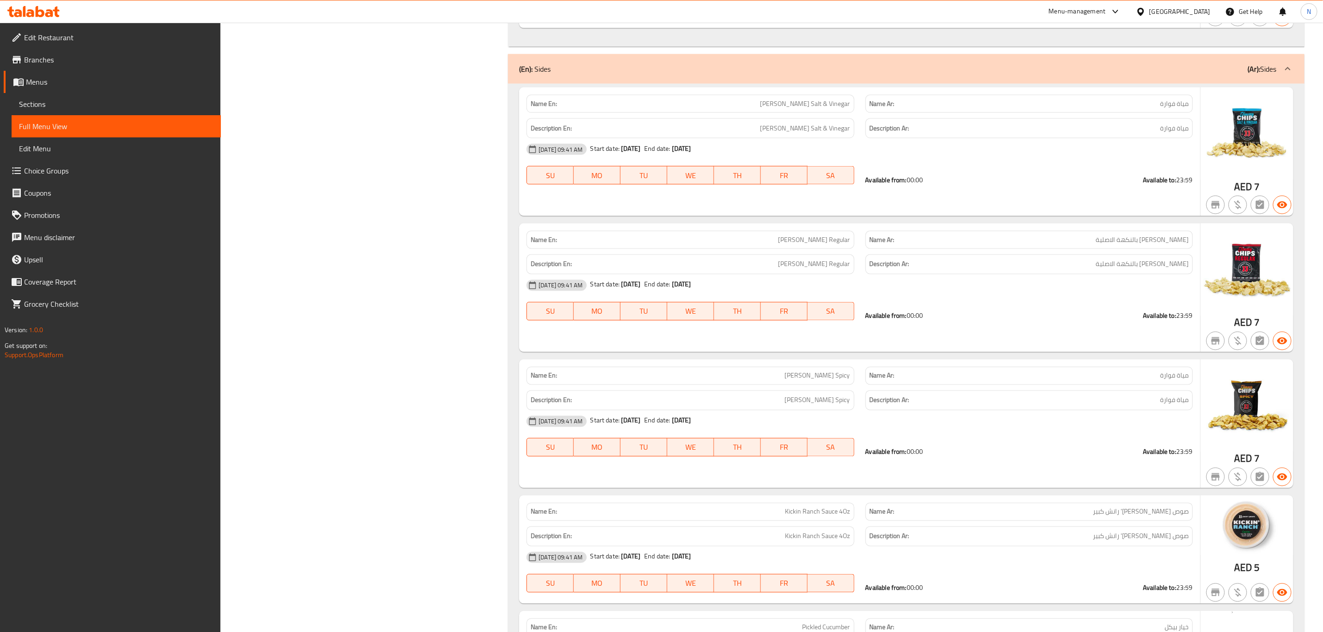
scroll to position [19524, 0]
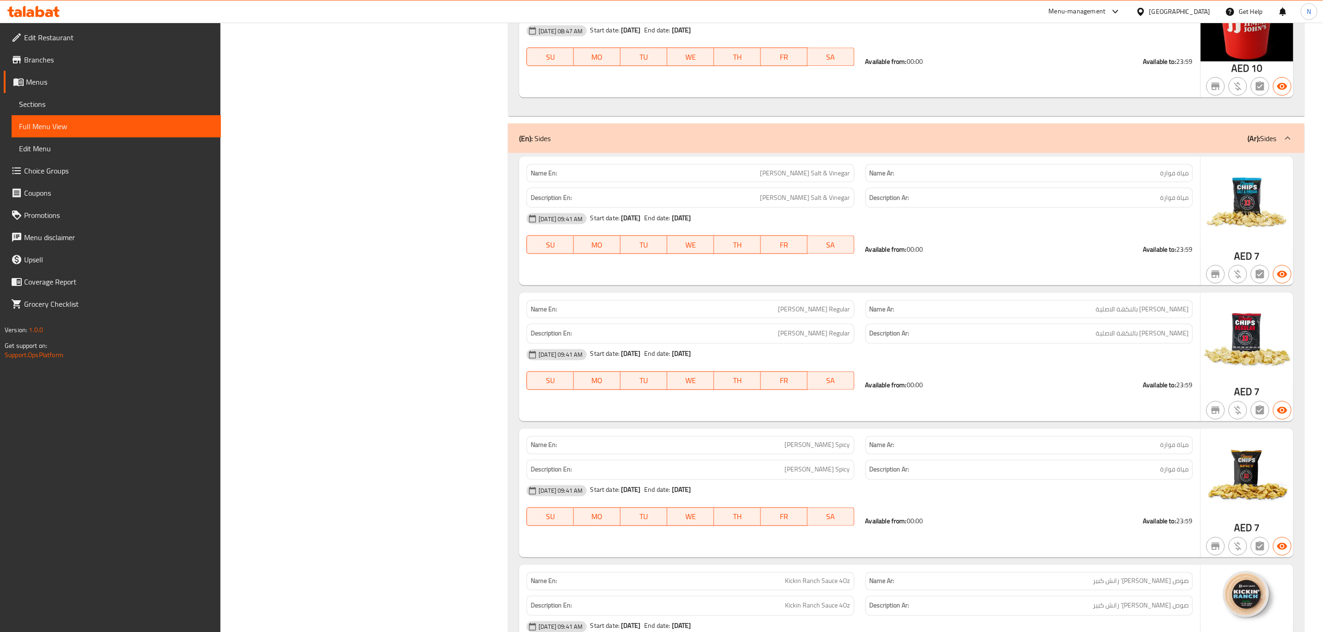
click at [68, 59] on span "Branches" at bounding box center [118, 59] width 189 height 11
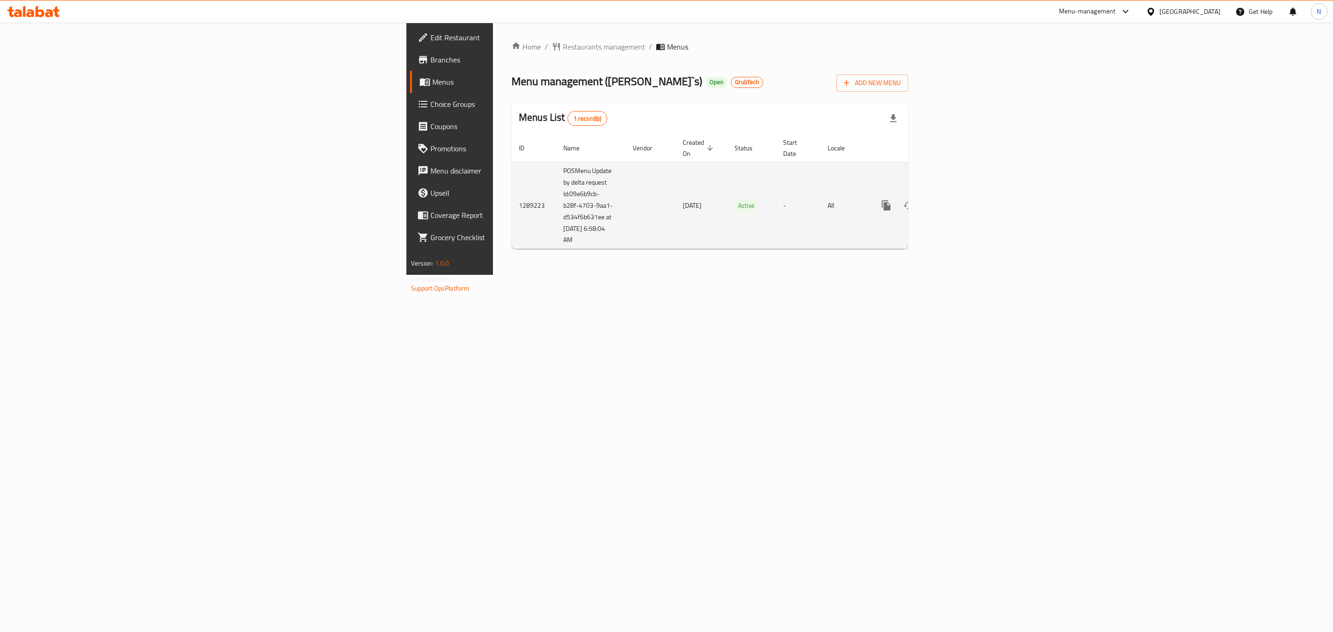
drag, startPoint x: 288, startPoint y: 185, endPoint x: 336, endPoint y: 238, distance: 71.8
click at [556, 238] on td "POSMenu Update by delta request Id:09e6b9cb-b28f-4703-9aa1-d534f6b631ee at [DAT…" at bounding box center [590, 205] width 69 height 87
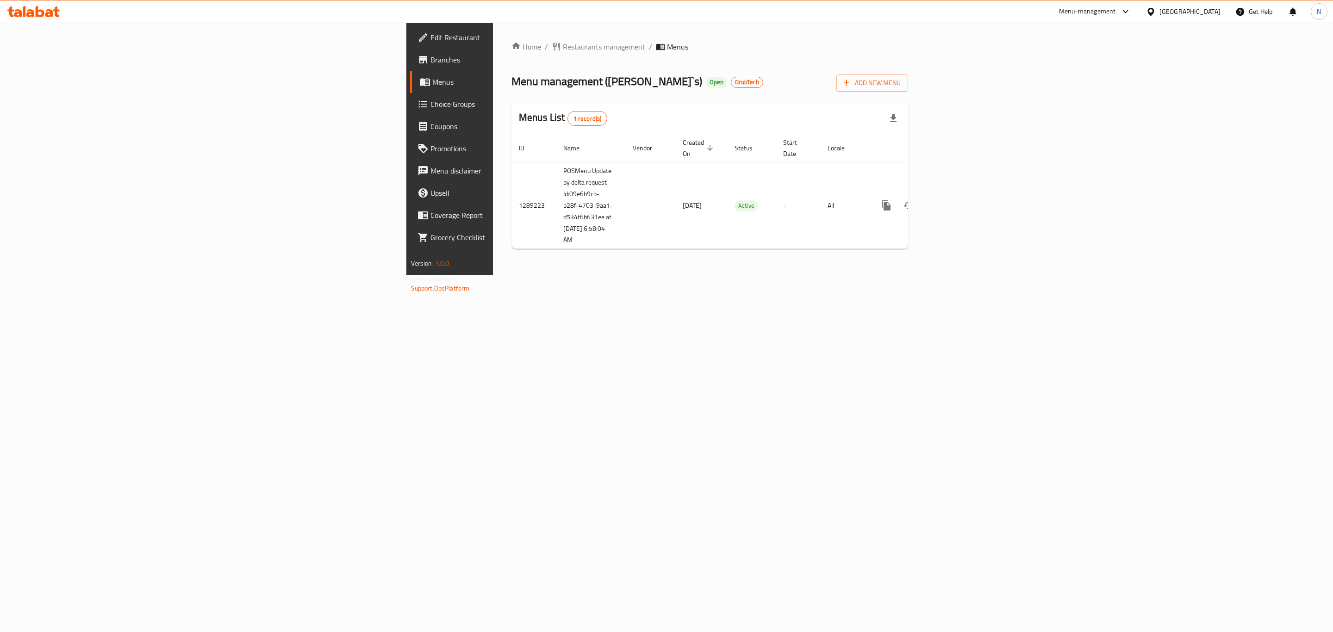
copy td "Id:09e6b9cb-b28f-4703-9aa1-d534f6b631ee at [DATE] 6:58:04 AM"
click at [563, 51] on span "Restaurants management" at bounding box center [604, 46] width 82 height 11
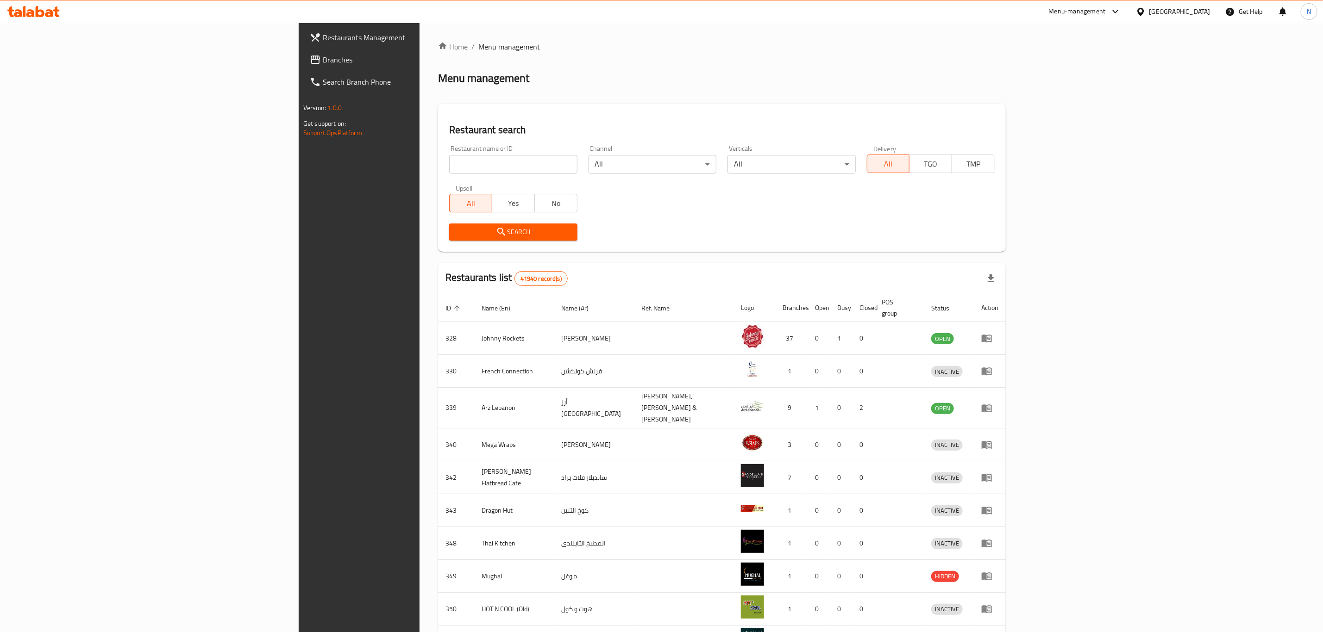
click at [302, 49] on link "Branches" at bounding box center [410, 60] width 217 height 22
